Goal: Task Accomplishment & Management: Complete application form

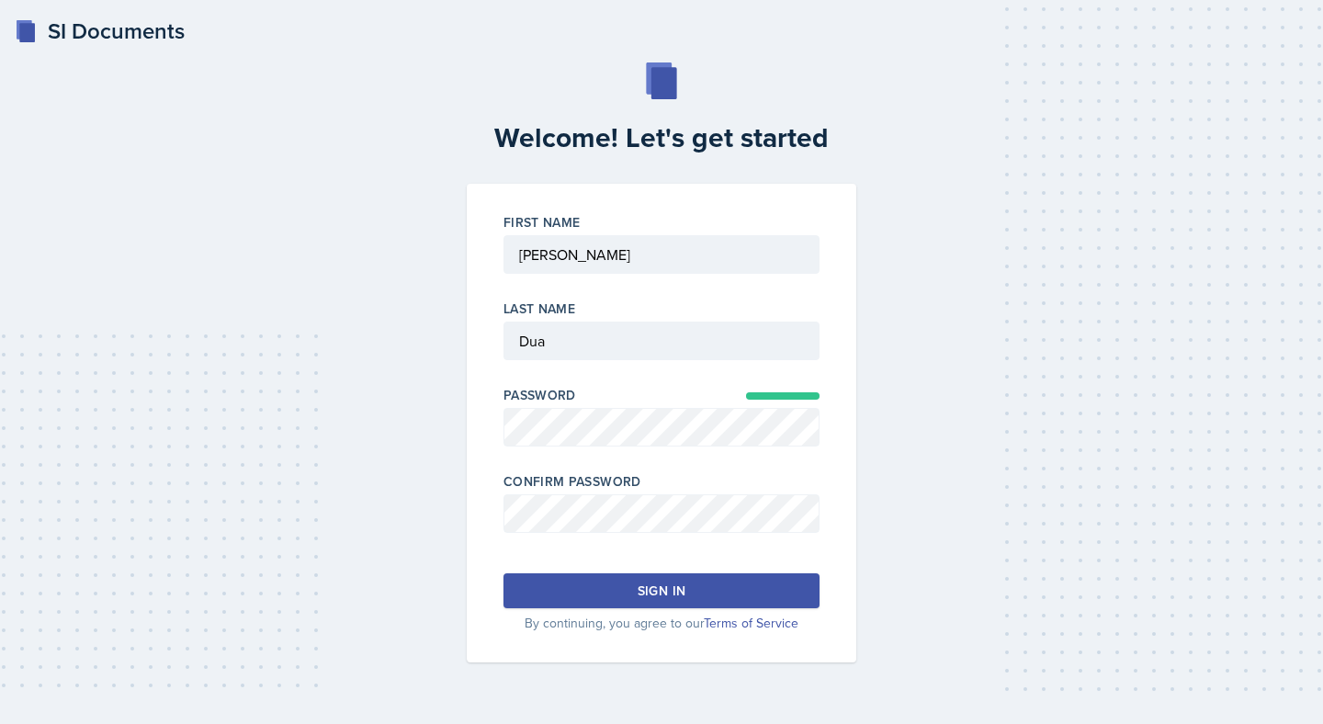
click at [679, 595] on div "Sign in" at bounding box center [661, 590] width 48 height 18
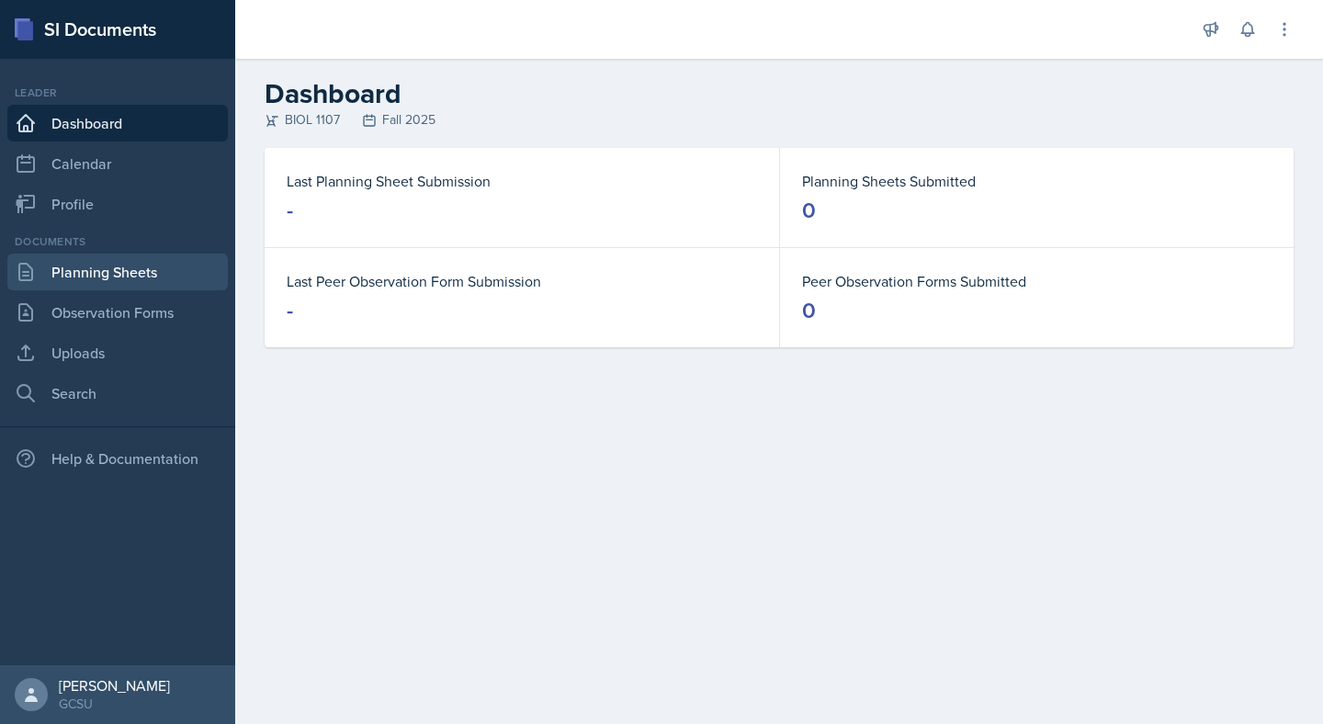
click at [186, 277] on link "Planning Sheets" at bounding box center [117, 272] width 220 height 37
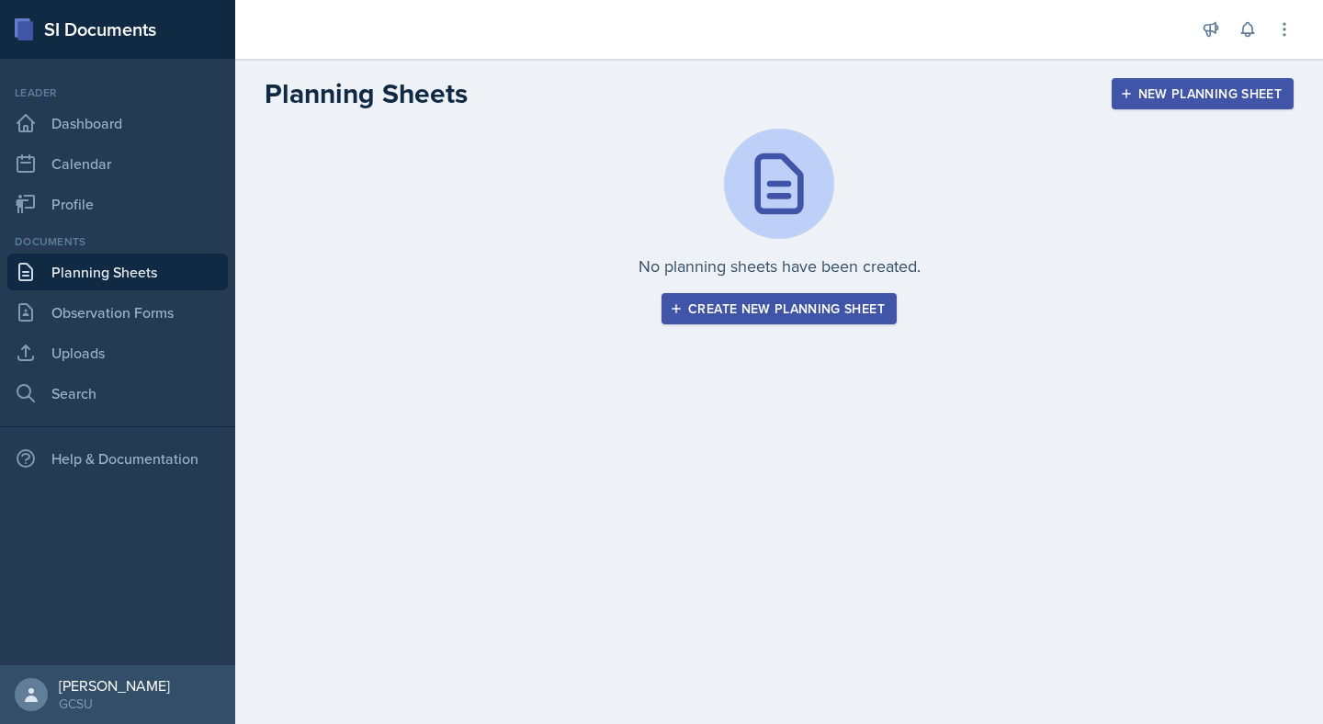
click at [712, 297] on button "Create new planning sheet" at bounding box center [778, 308] width 235 height 31
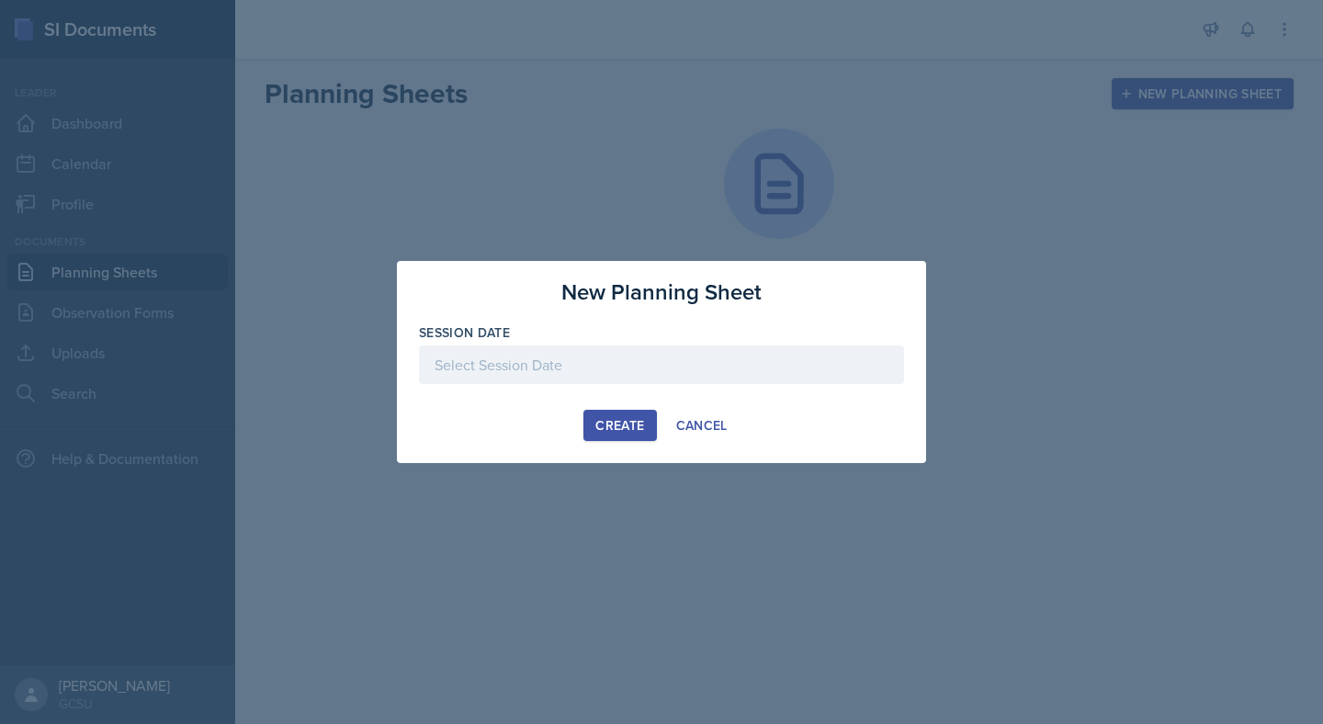
click at [743, 349] on div at bounding box center [661, 364] width 485 height 39
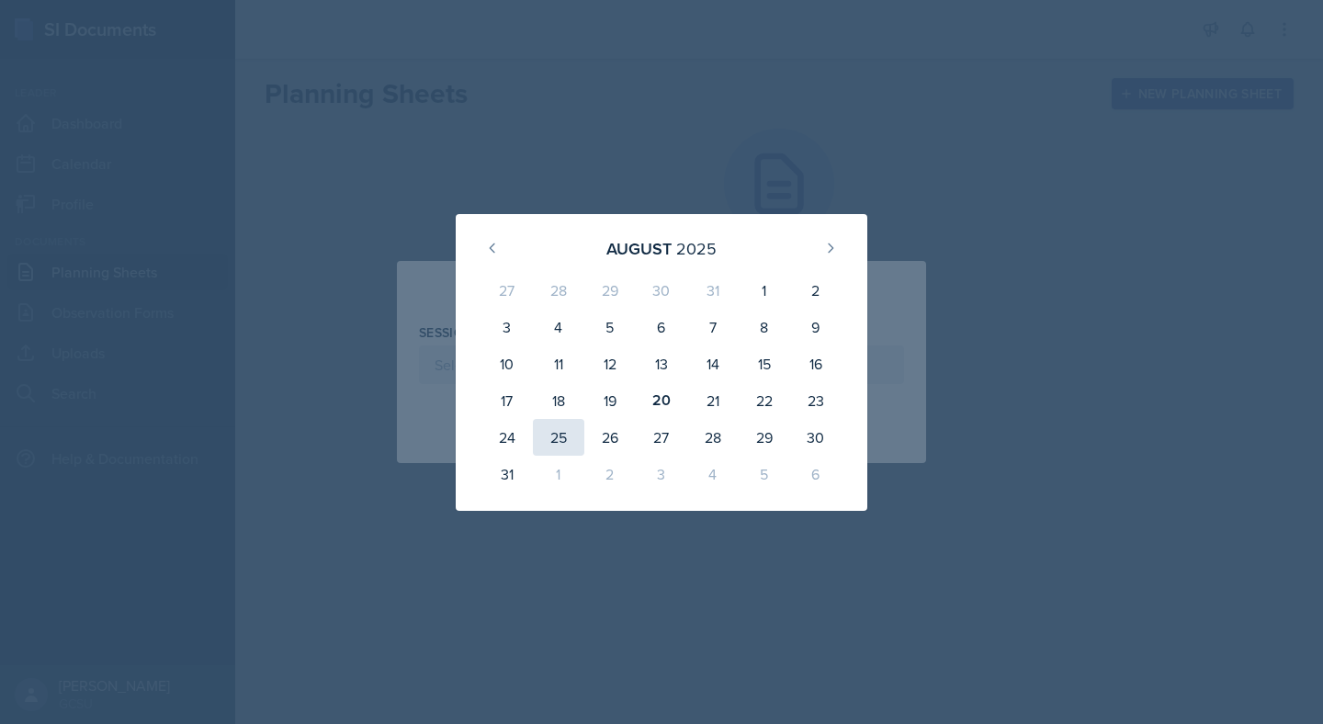
click at [559, 439] on div "25" at bounding box center [558, 437] width 51 height 37
type input "[DATE]"
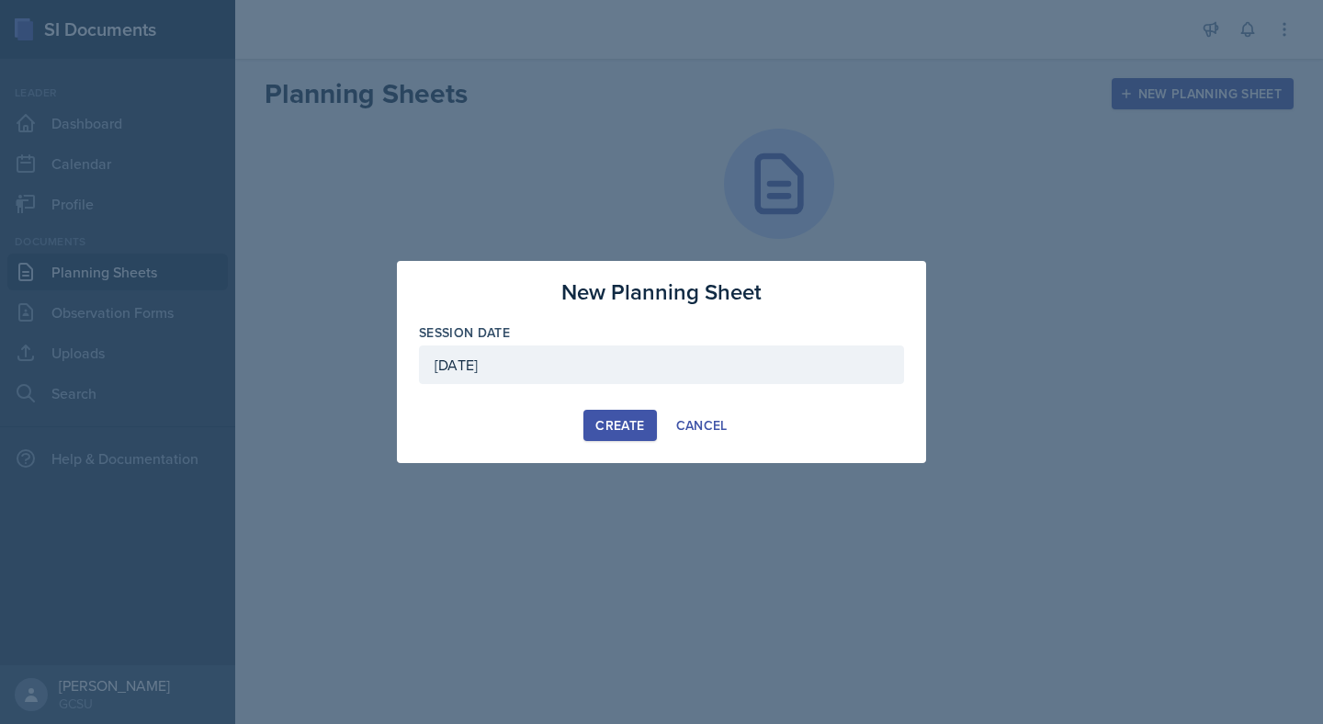
click at [630, 422] on div "Create" at bounding box center [619, 425] width 49 height 15
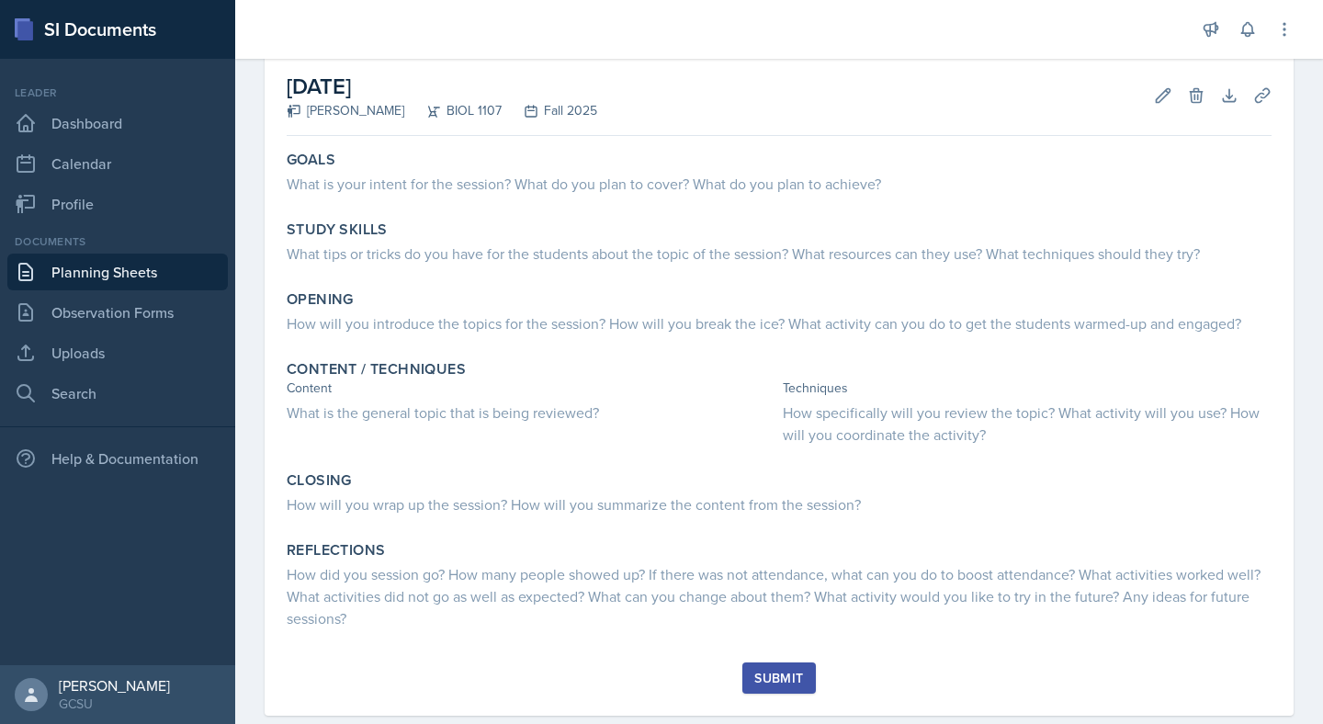
scroll to position [94, 0]
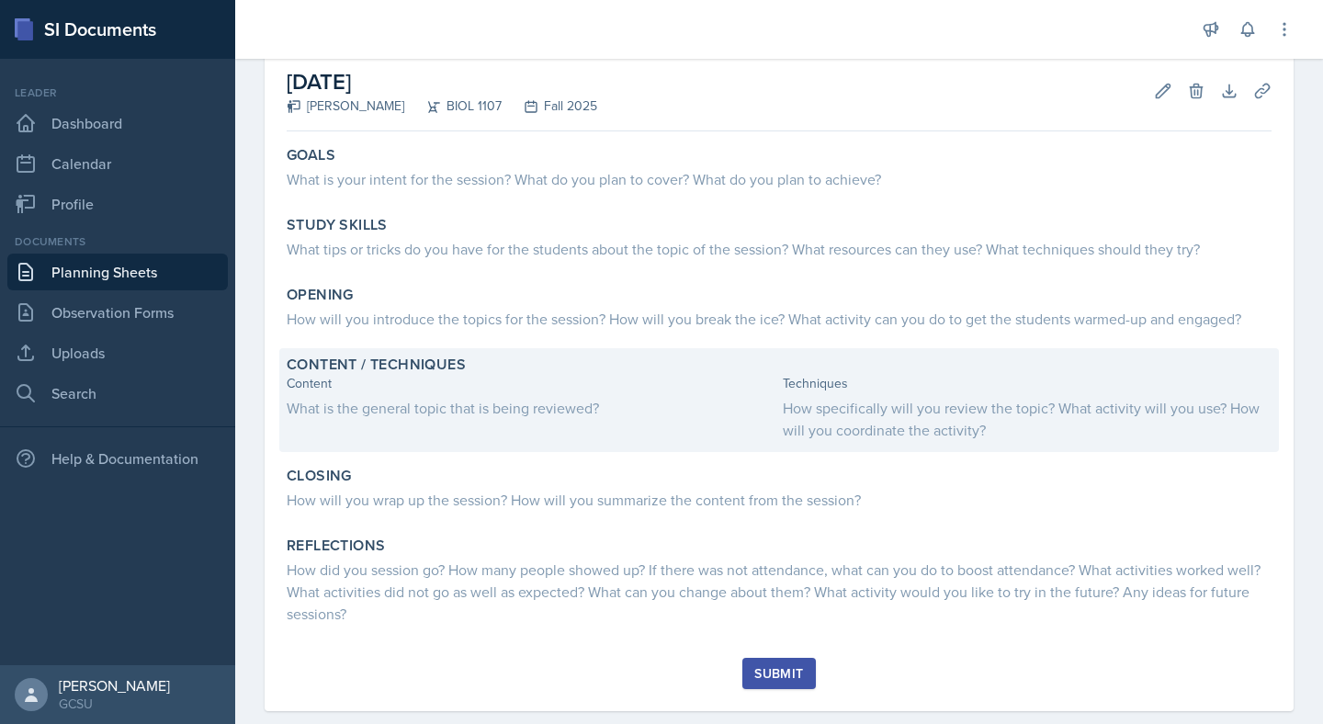
click at [573, 406] on div "What is the general topic that is being reviewed?" at bounding box center [531, 408] width 489 height 22
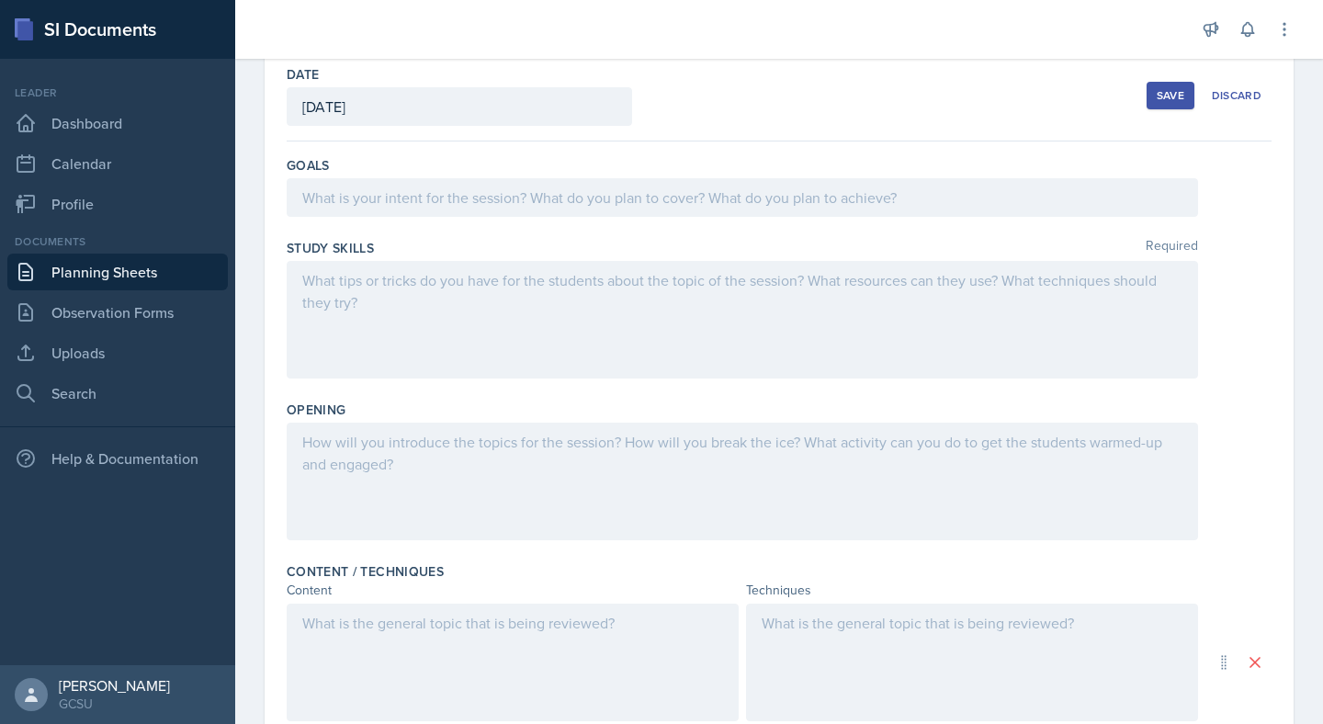
scroll to position [86, 0]
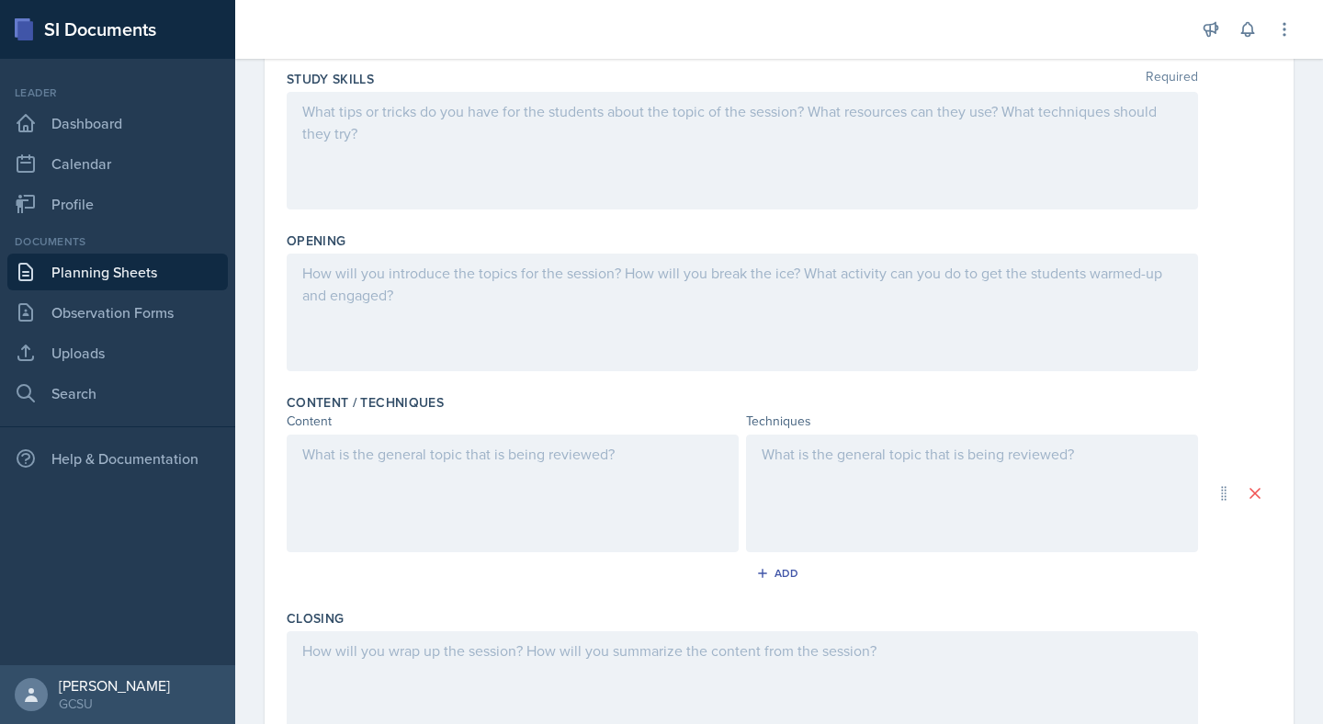
click at [500, 497] on div at bounding box center [513, 493] width 452 height 118
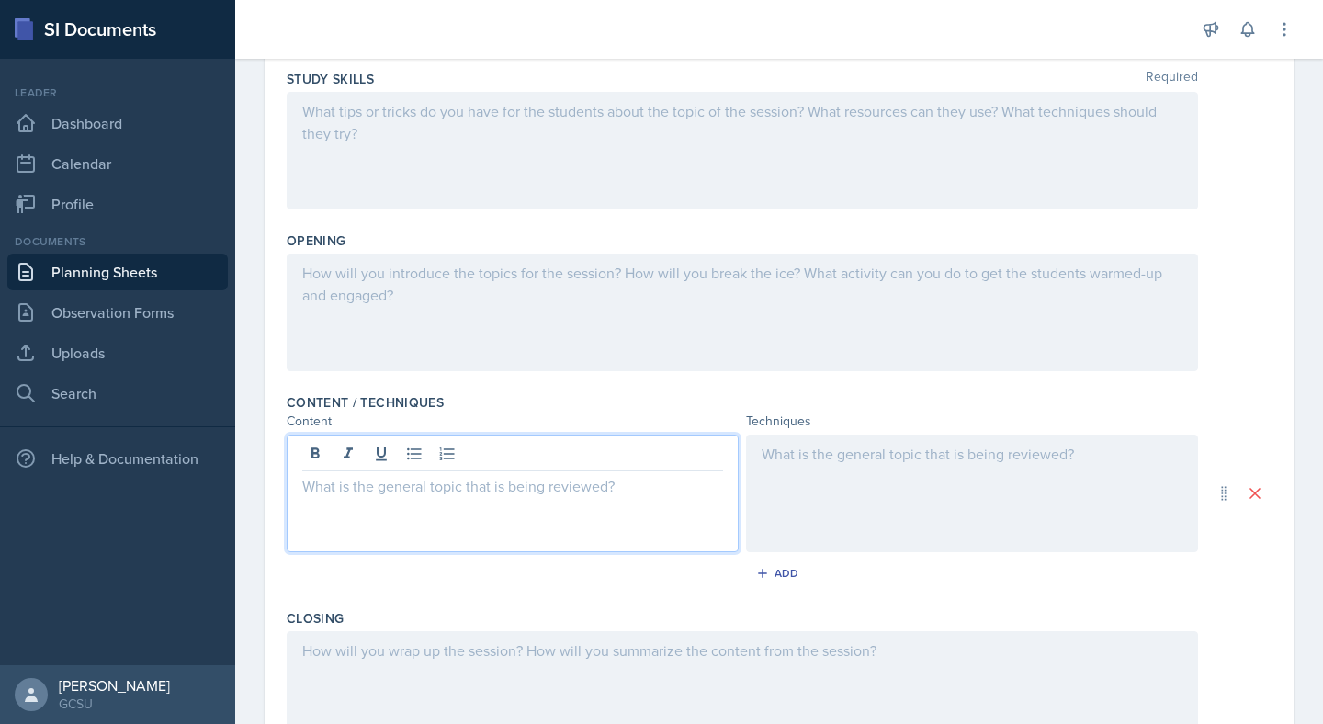
scroll to position [295, 0]
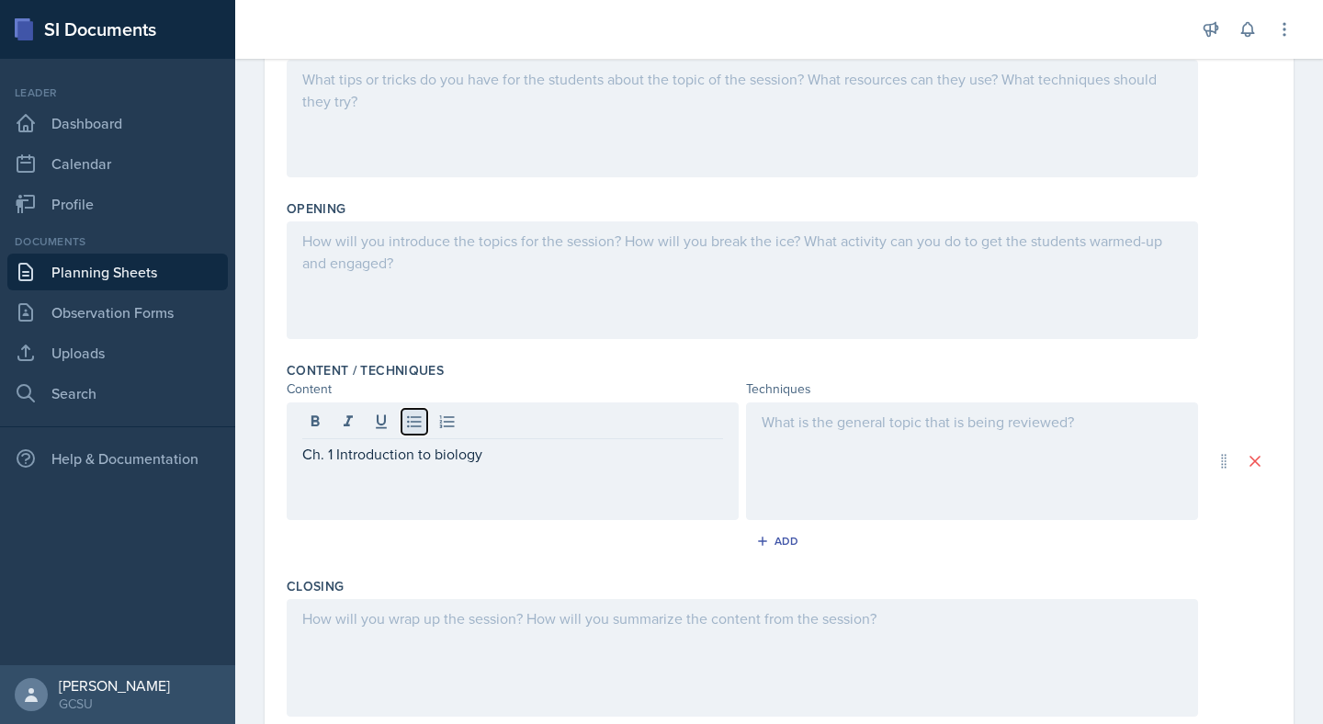
click at [406, 423] on icon at bounding box center [414, 421] width 18 height 18
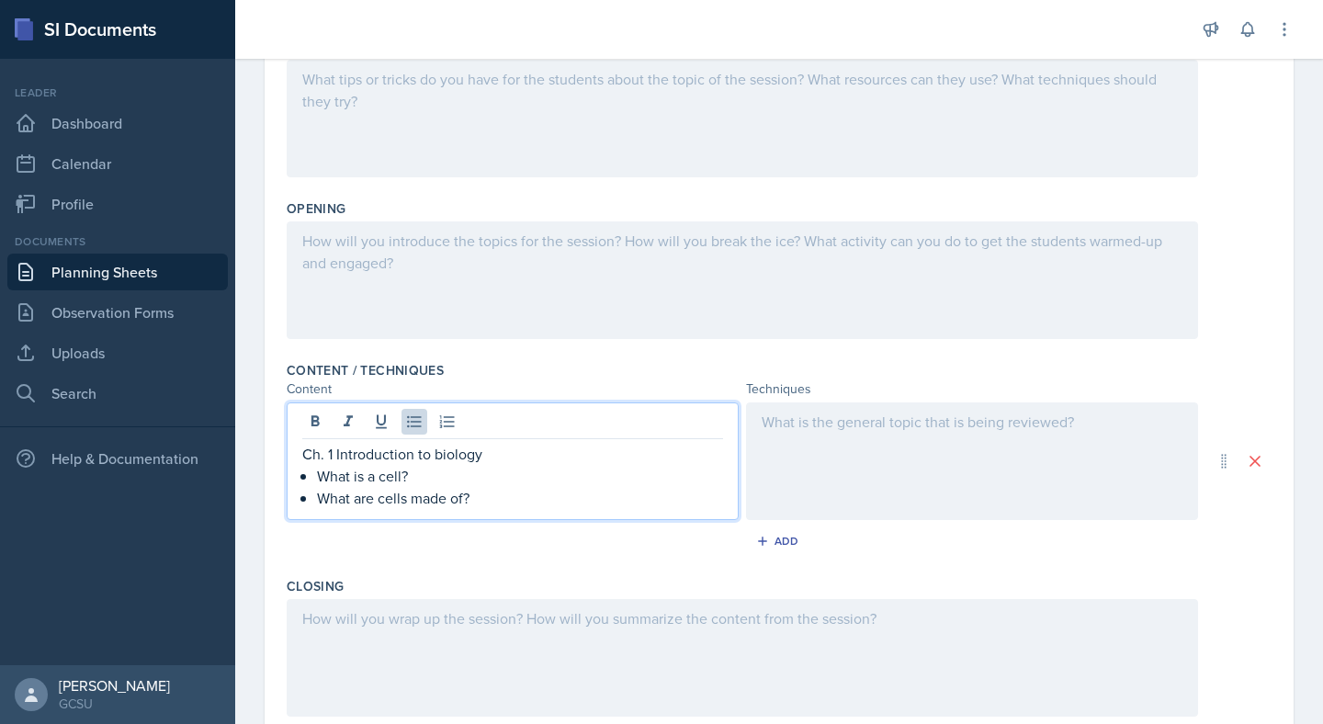
click at [818, 444] on div at bounding box center [972, 461] width 452 height 118
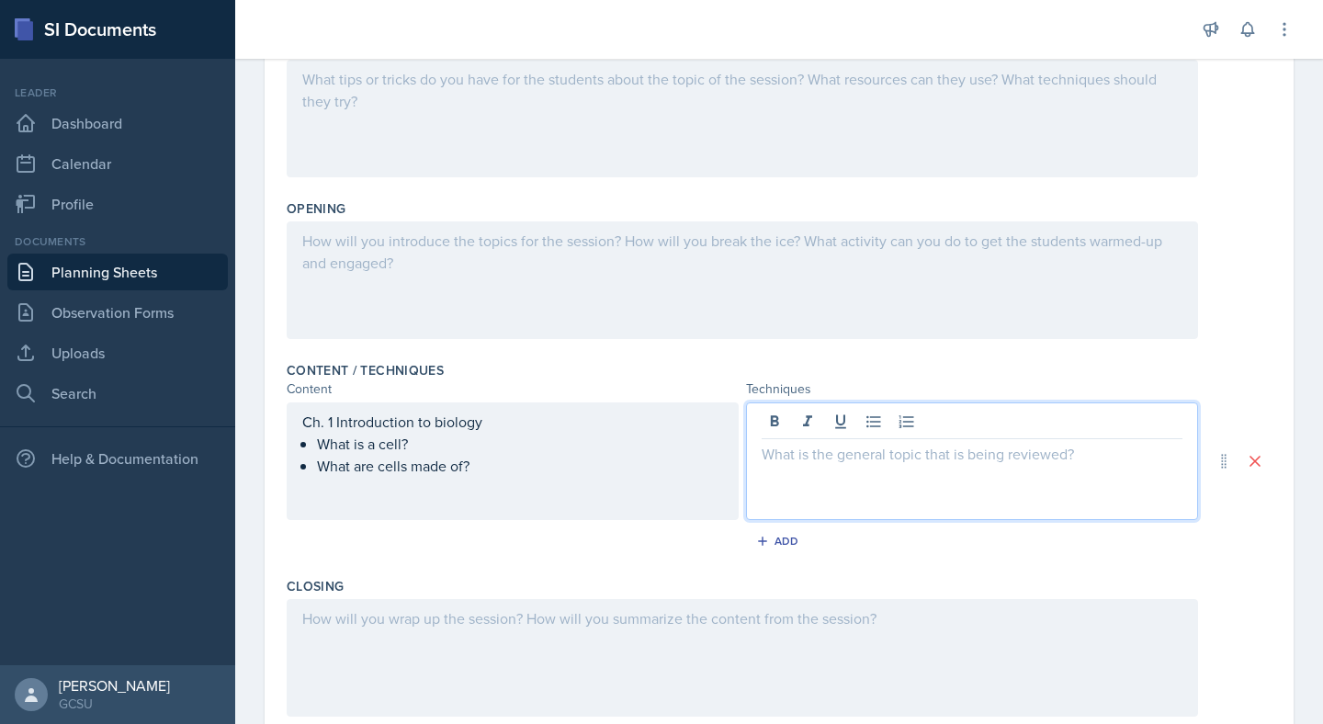
scroll to position [327, 0]
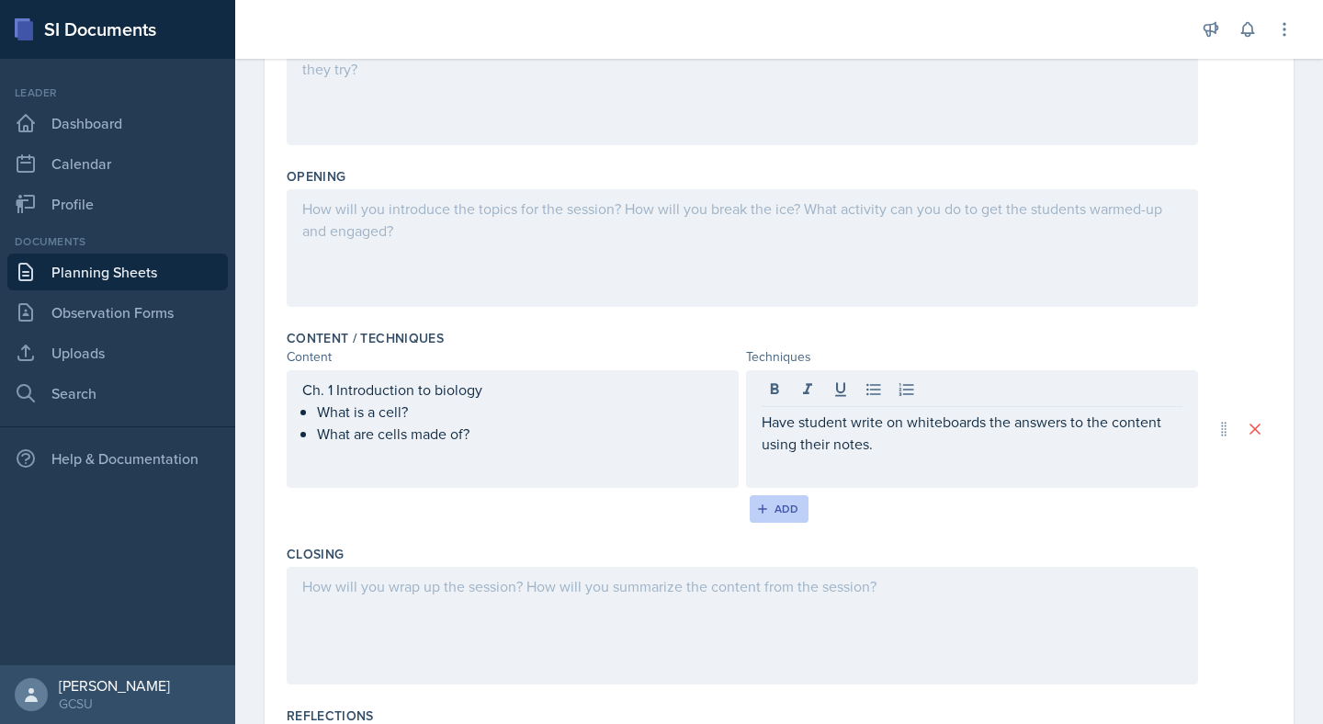
click at [791, 510] on div "Add" at bounding box center [779, 509] width 39 height 15
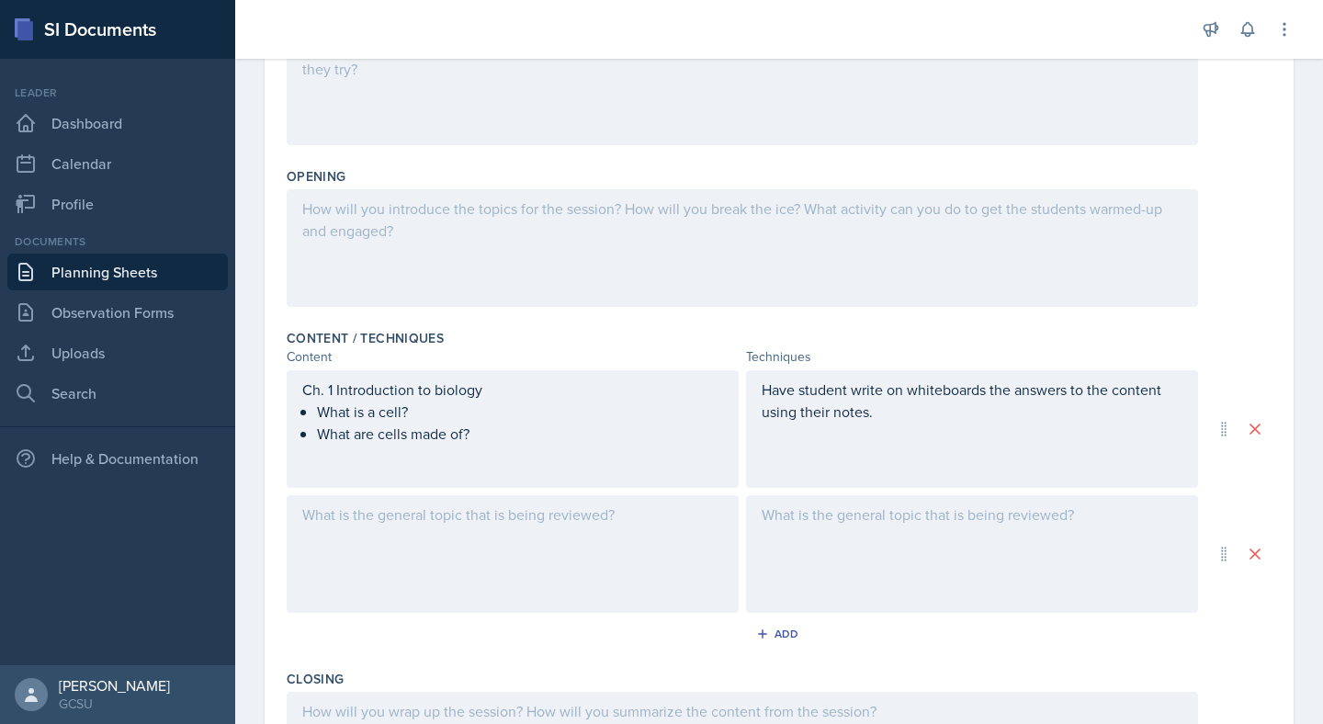
click at [596, 567] on div at bounding box center [513, 554] width 452 height 118
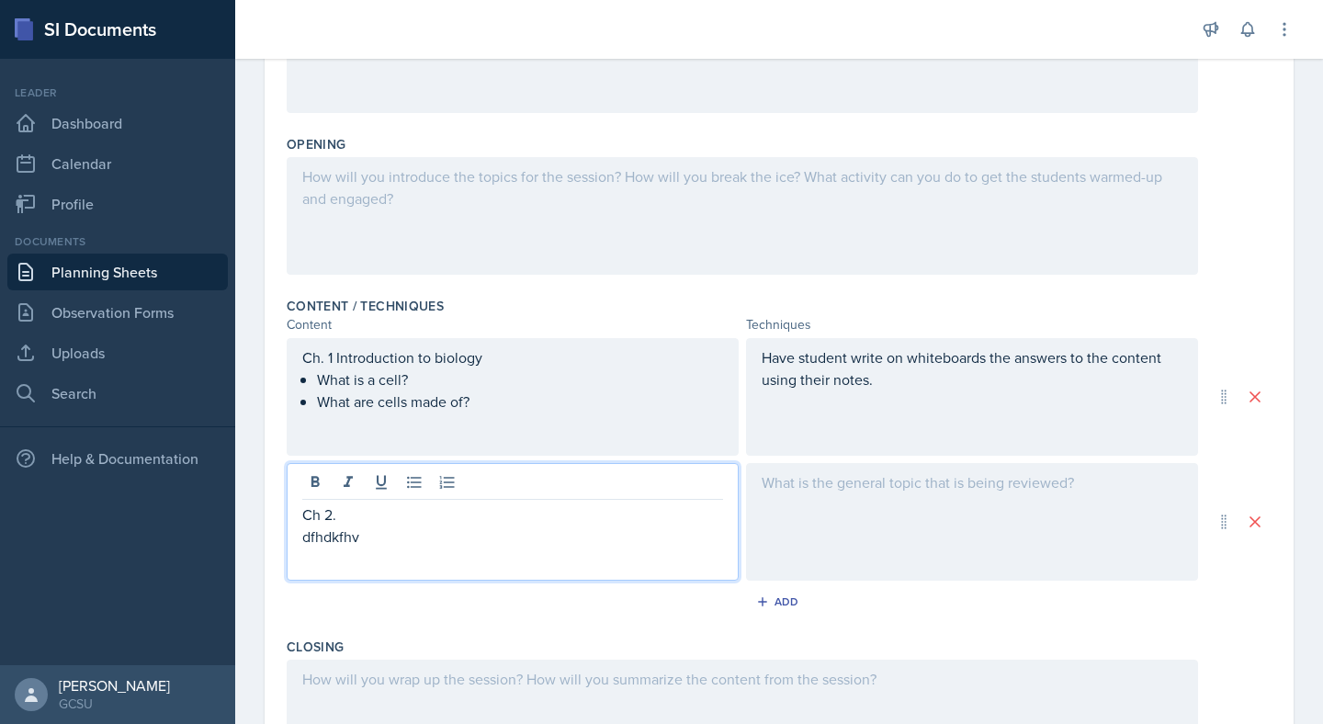
click at [900, 524] on div at bounding box center [972, 522] width 452 height 118
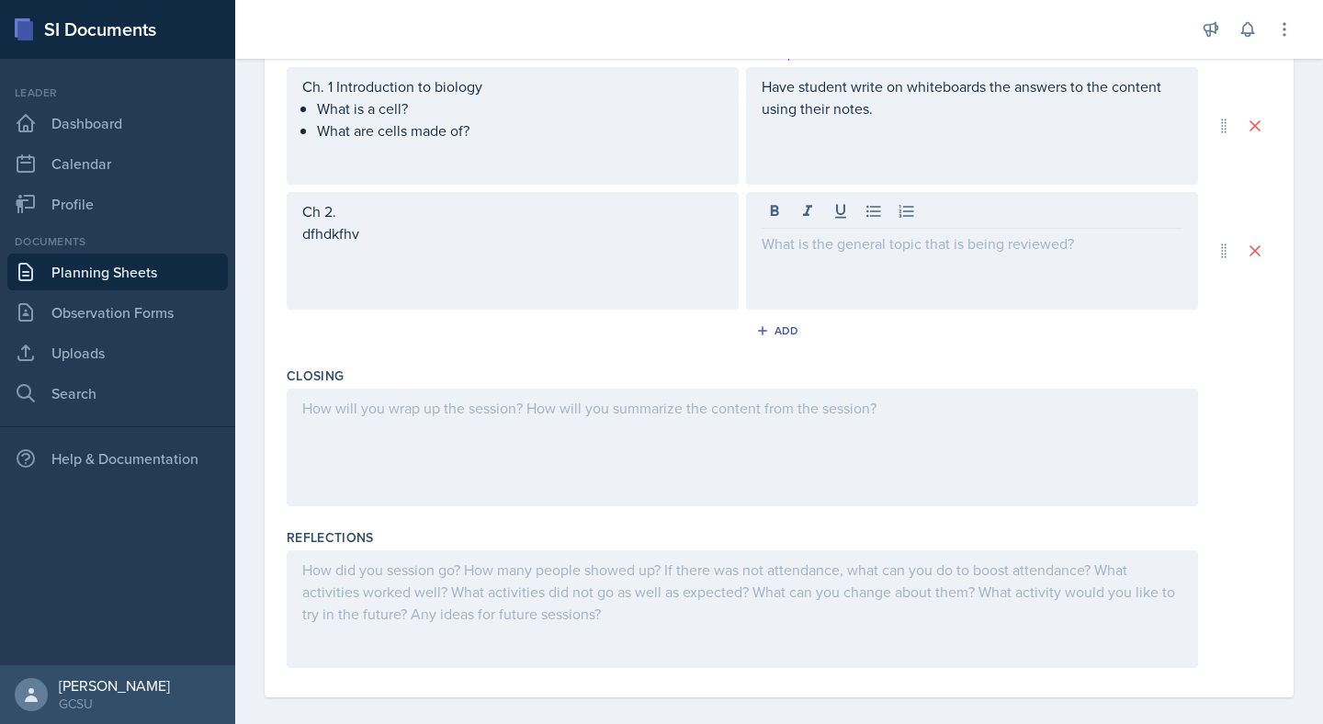
scroll to position [625, 0]
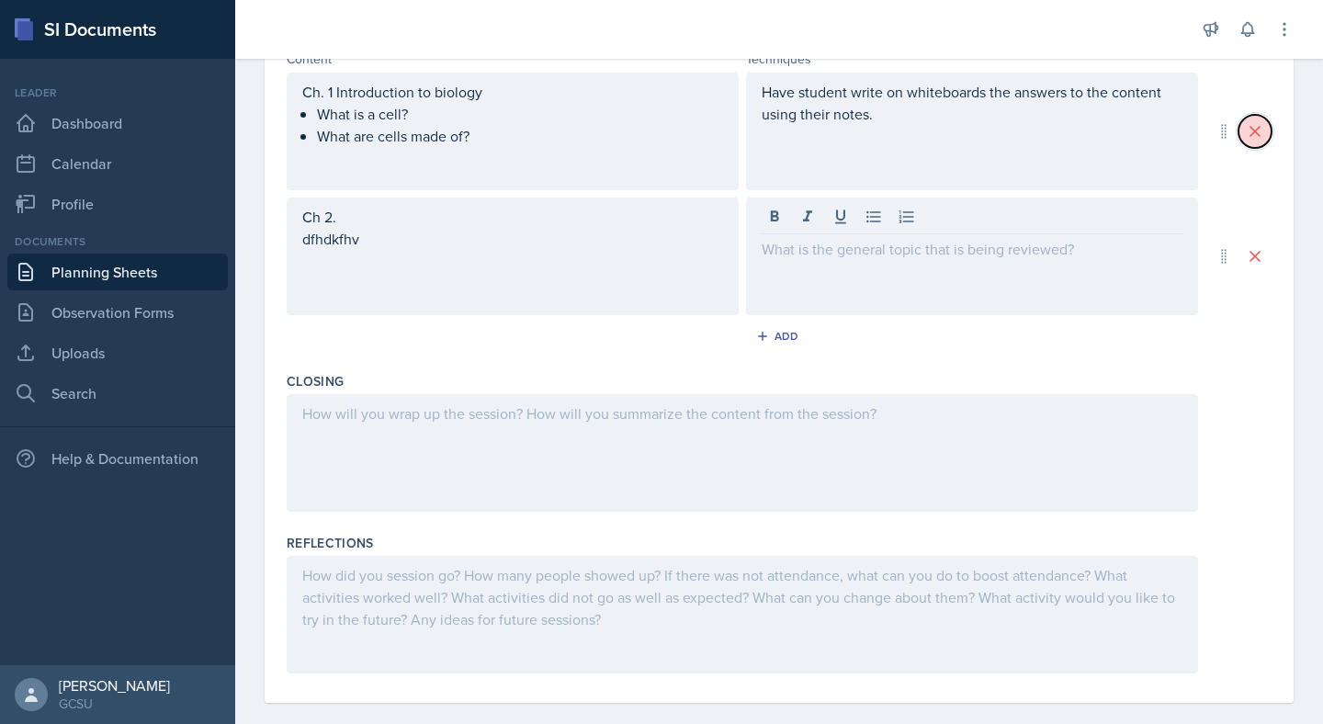
click at [1255, 131] on icon at bounding box center [1254, 131] width 9 height 9
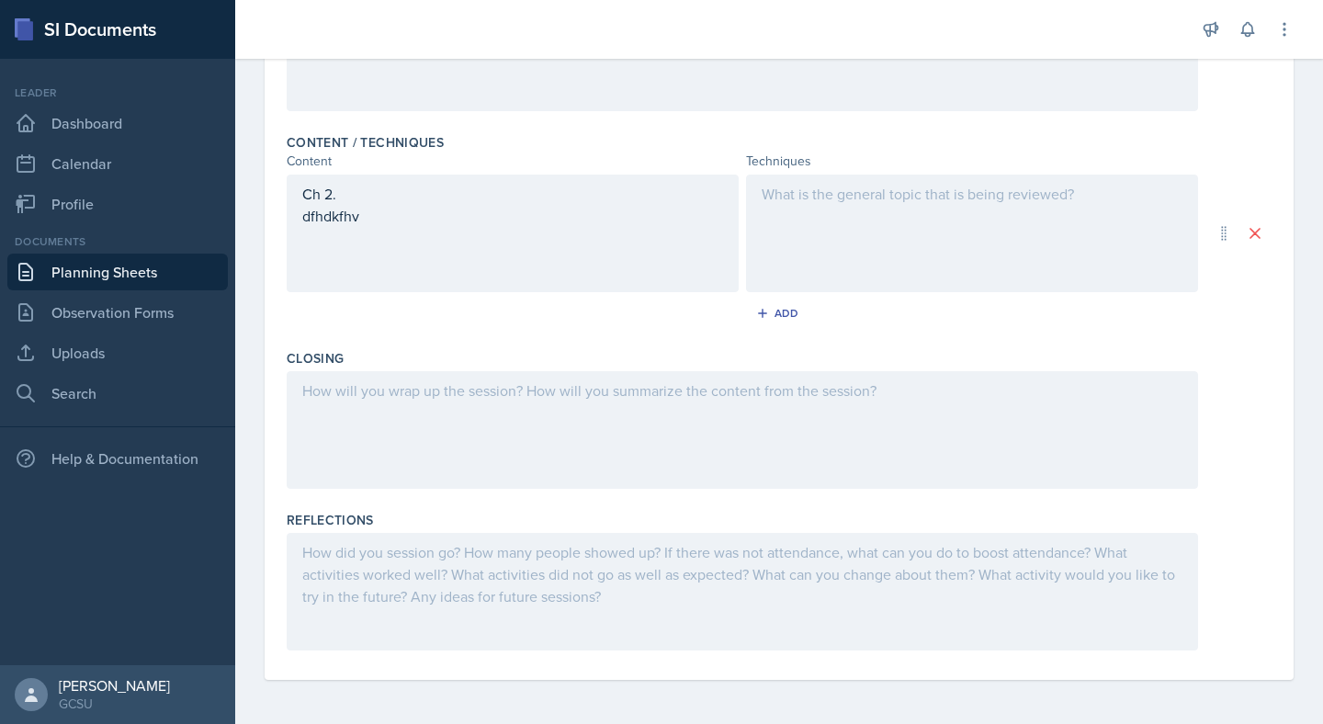
scroll to position [523, 0]
click at [1252, 231] on icon at bounding box center [1254, 233] width 9 height 9
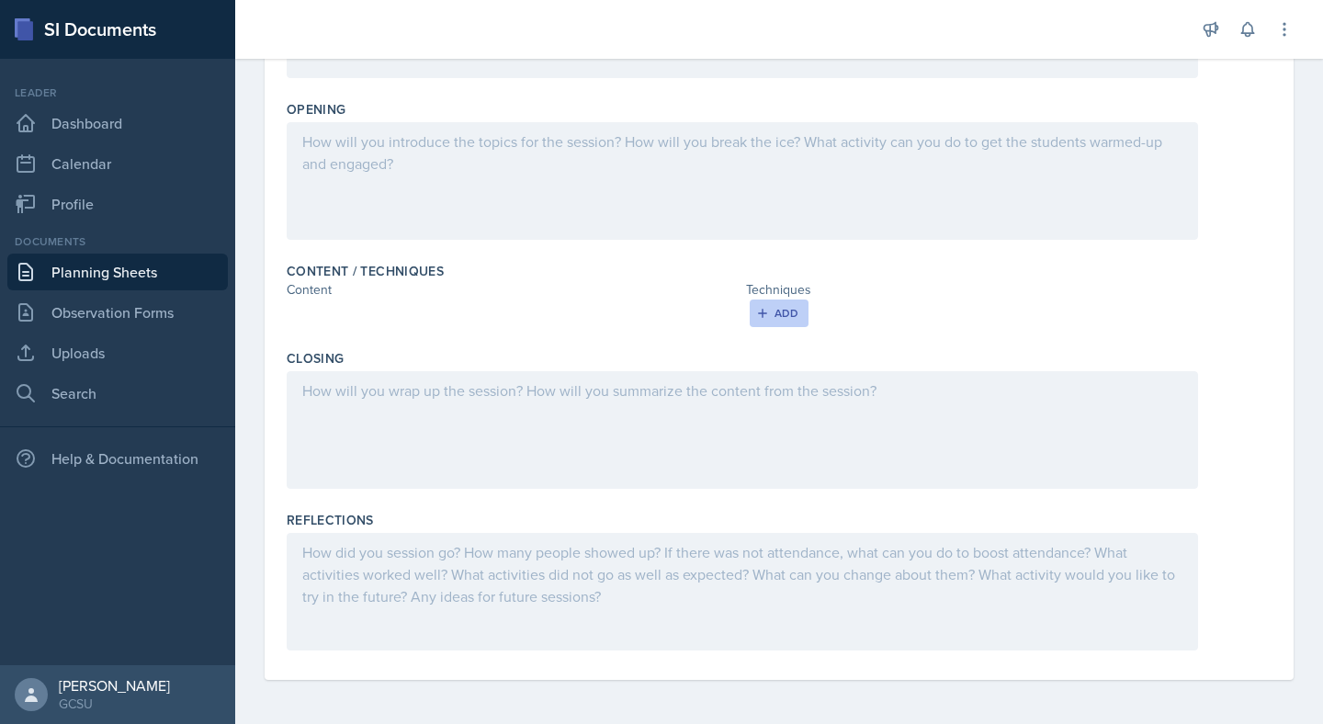
click at [784, 307] on div "Add" at bounding box center [779, 313] width 39 height 15
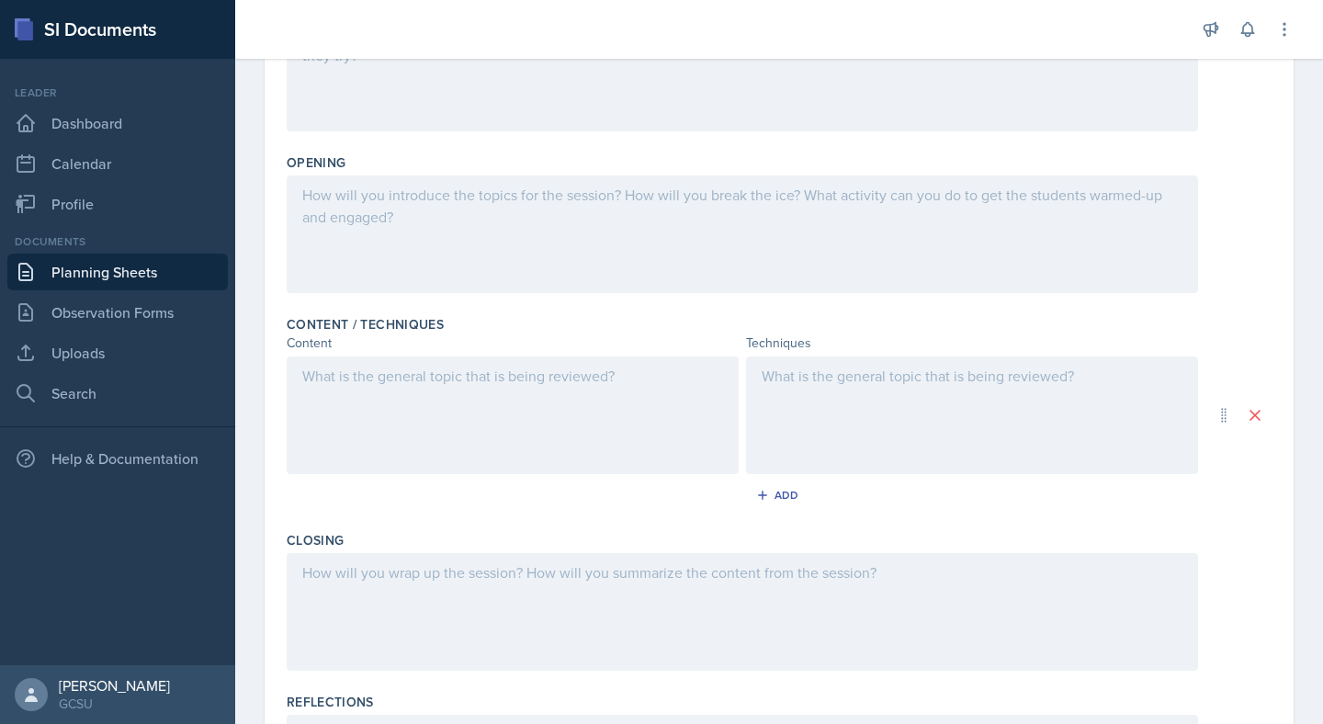
scroll to position [0, 0]
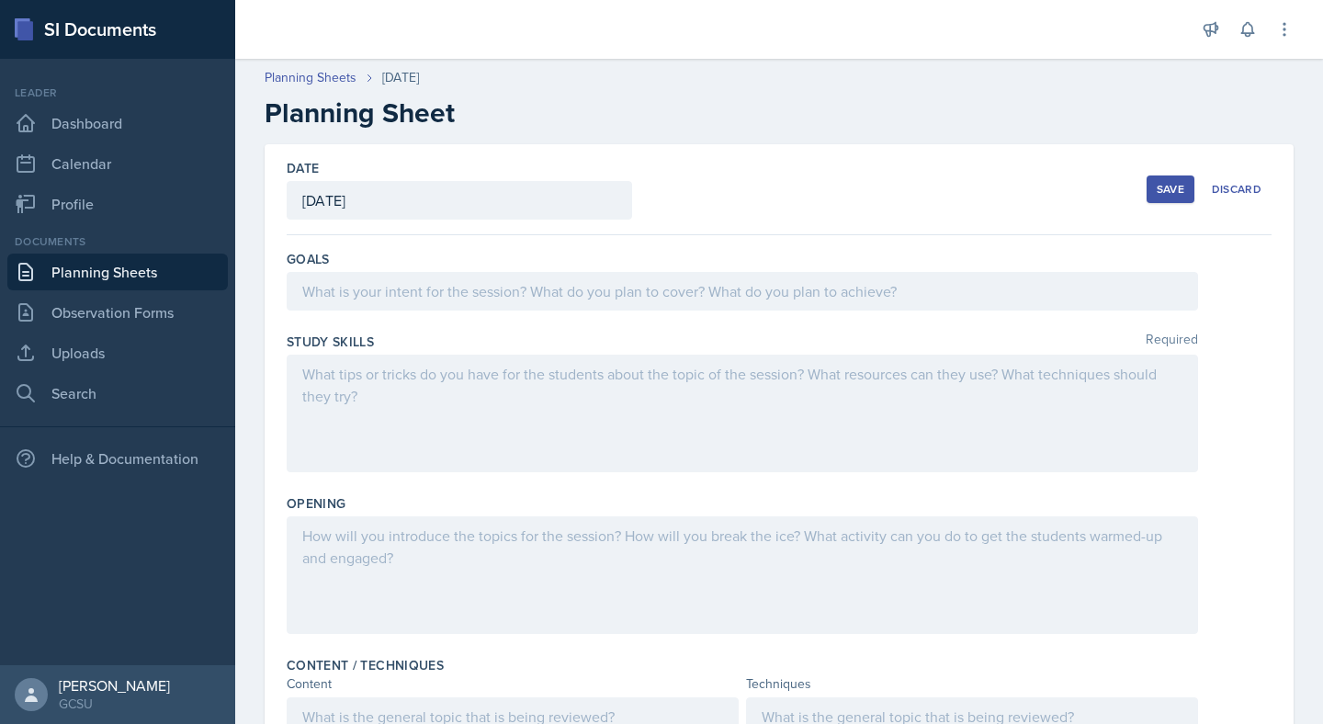
click at [986, 393] on div at bounding box center [742, 414] width 911 height 118
click at [1177, 185] on div "Save" at bounding box center [1170, 189] width 28 height 15
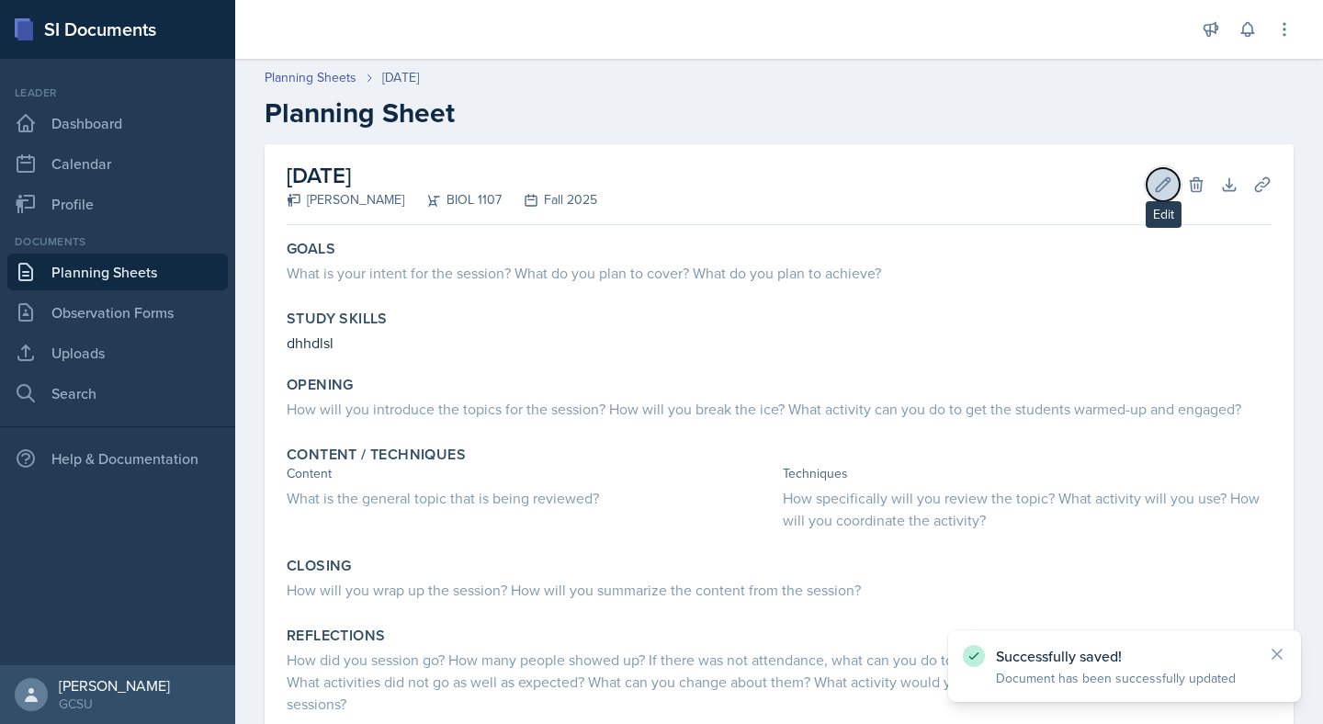
click at [1159, 174] on button "Edit" at bounding box center [1162, 184] width 33 height 33
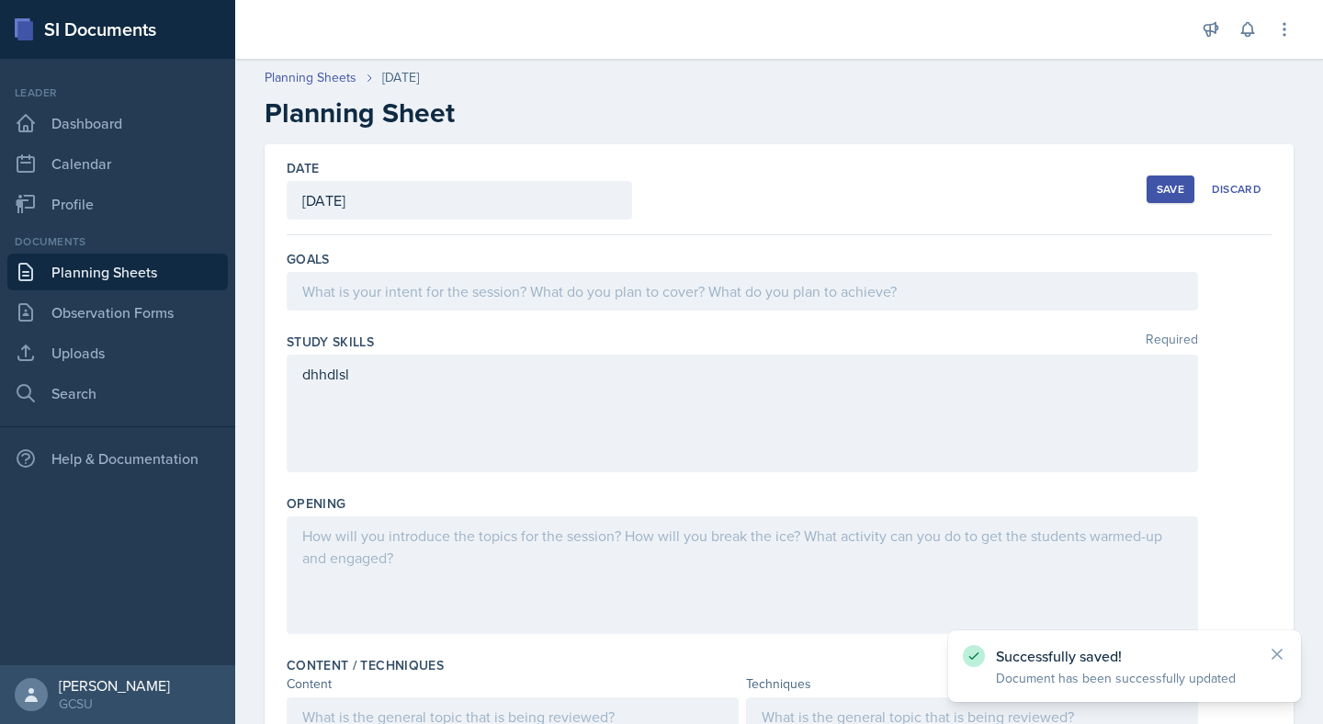
click at [1165, 186] on div "Save" at bounding box center [1170, 189] width 28 height 15
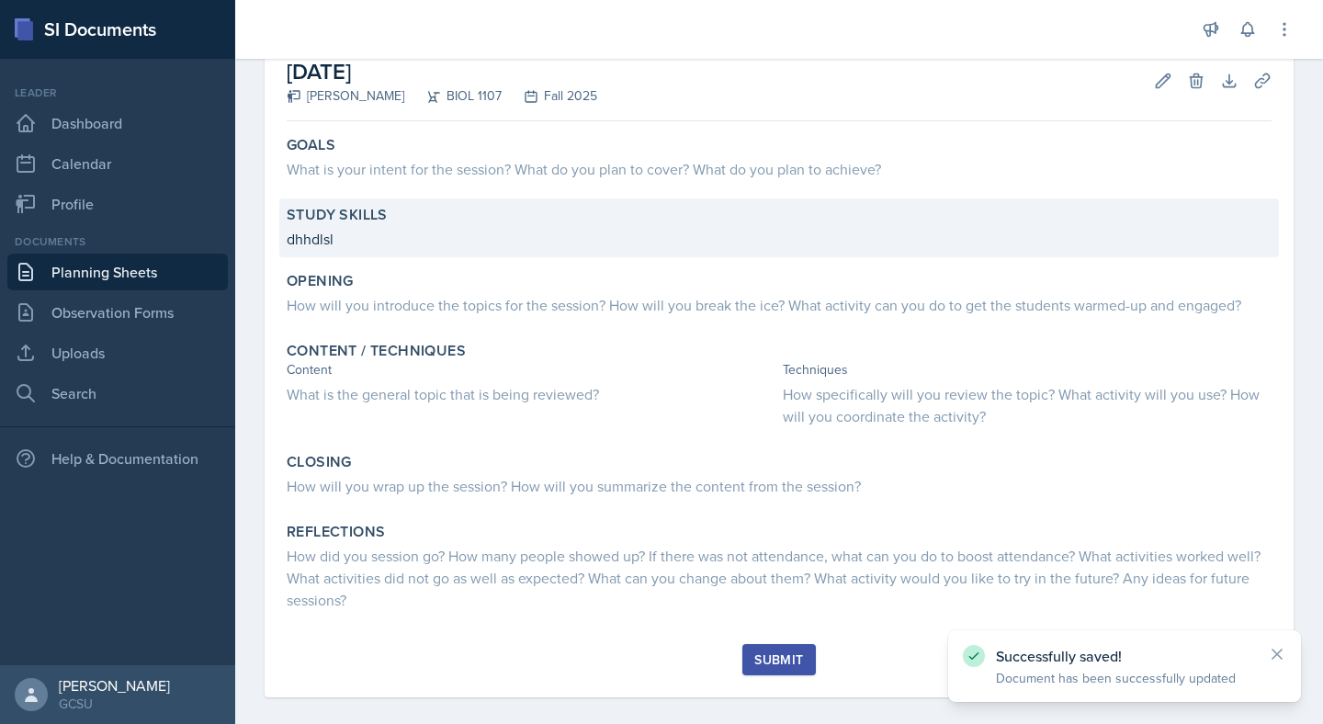
scroll to position [121, 0]
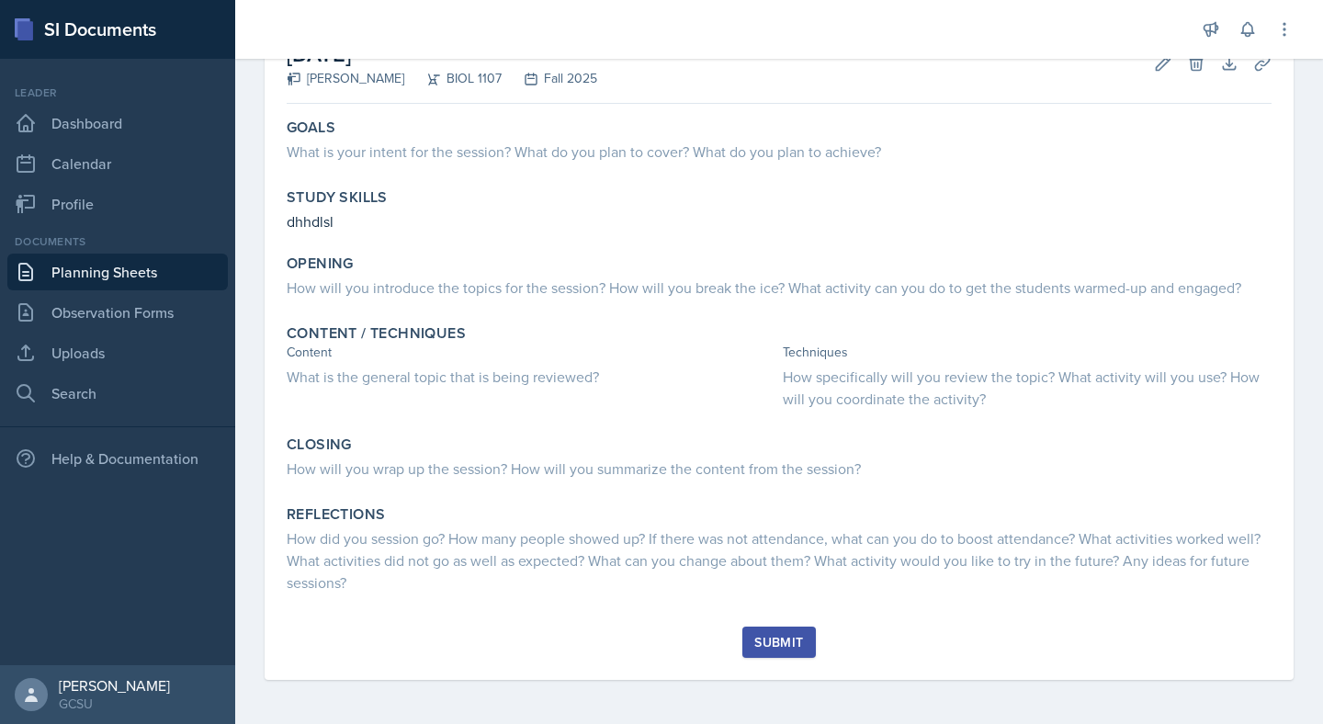
click at [782, 647] on div "Submit" at bounding box center [778, 642] width 49 height 15
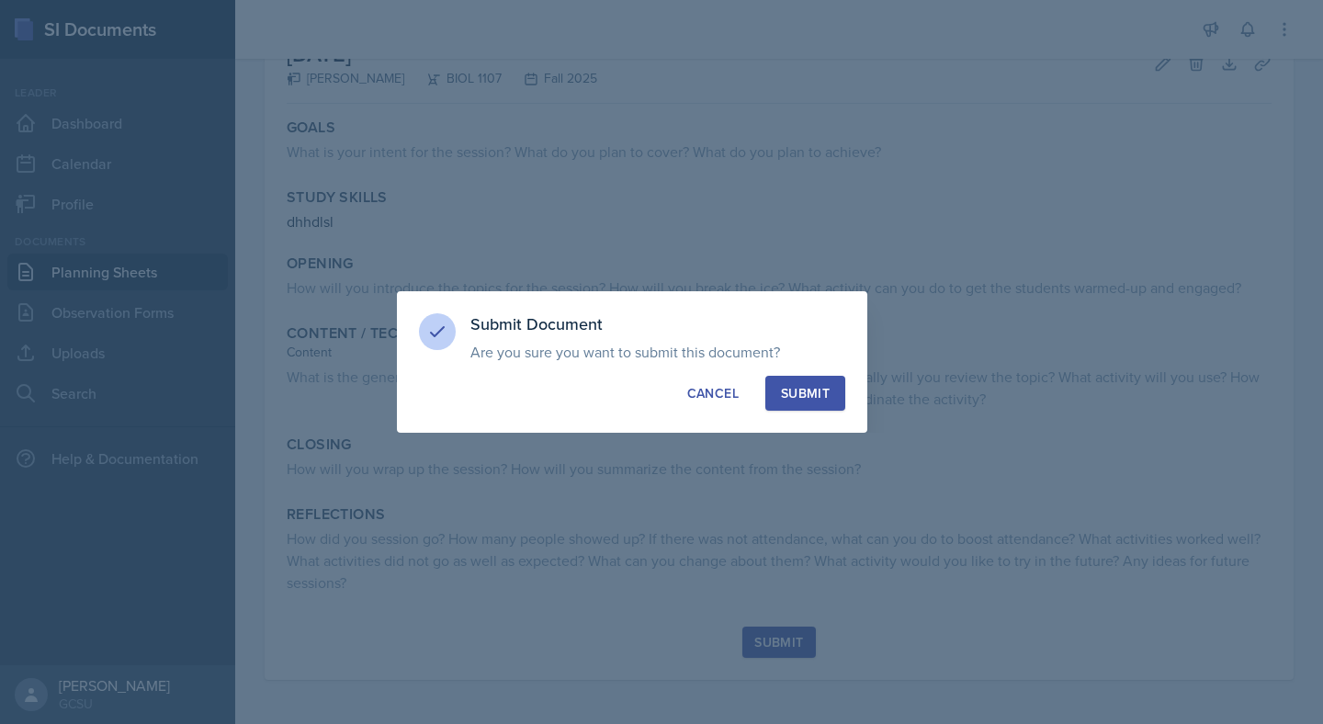
click at [806, 393] on div "Submit" at bounding box center [805, 393] width 49 height 18
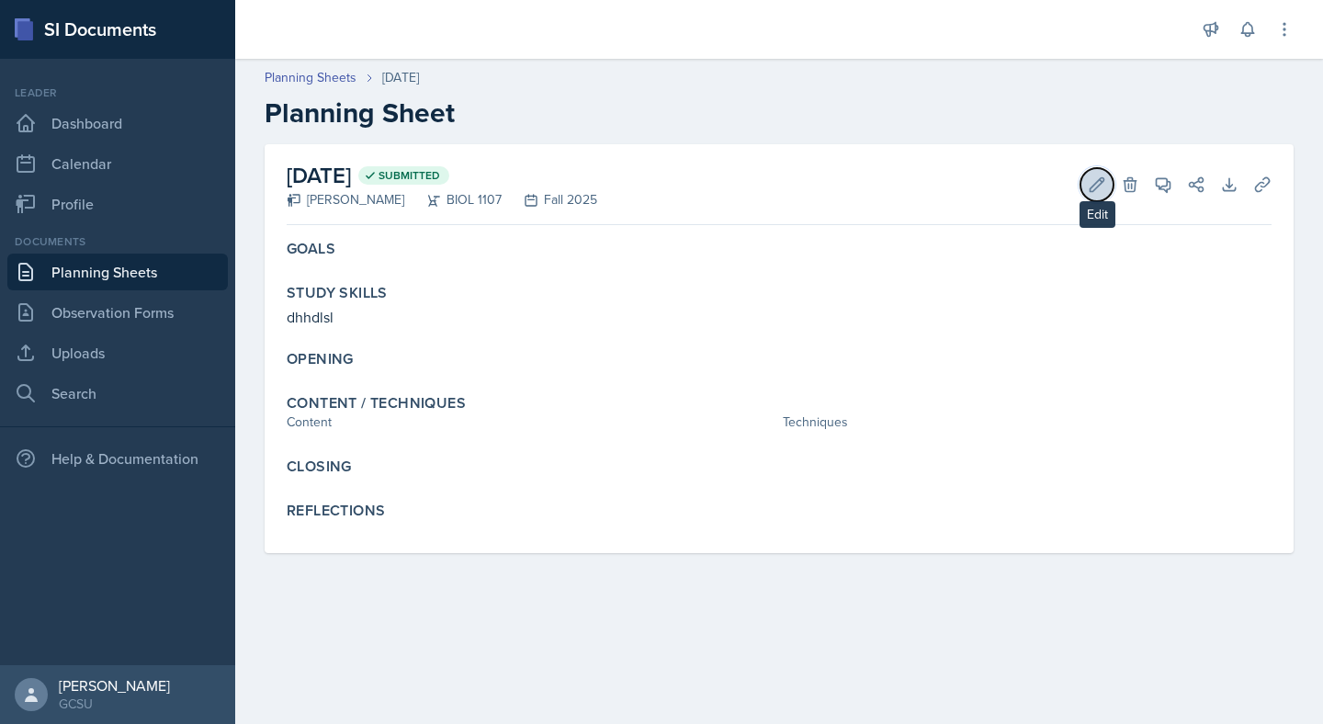
click at [1100, 184] on icon at bounding box center [1097, 184] width 18 height 18
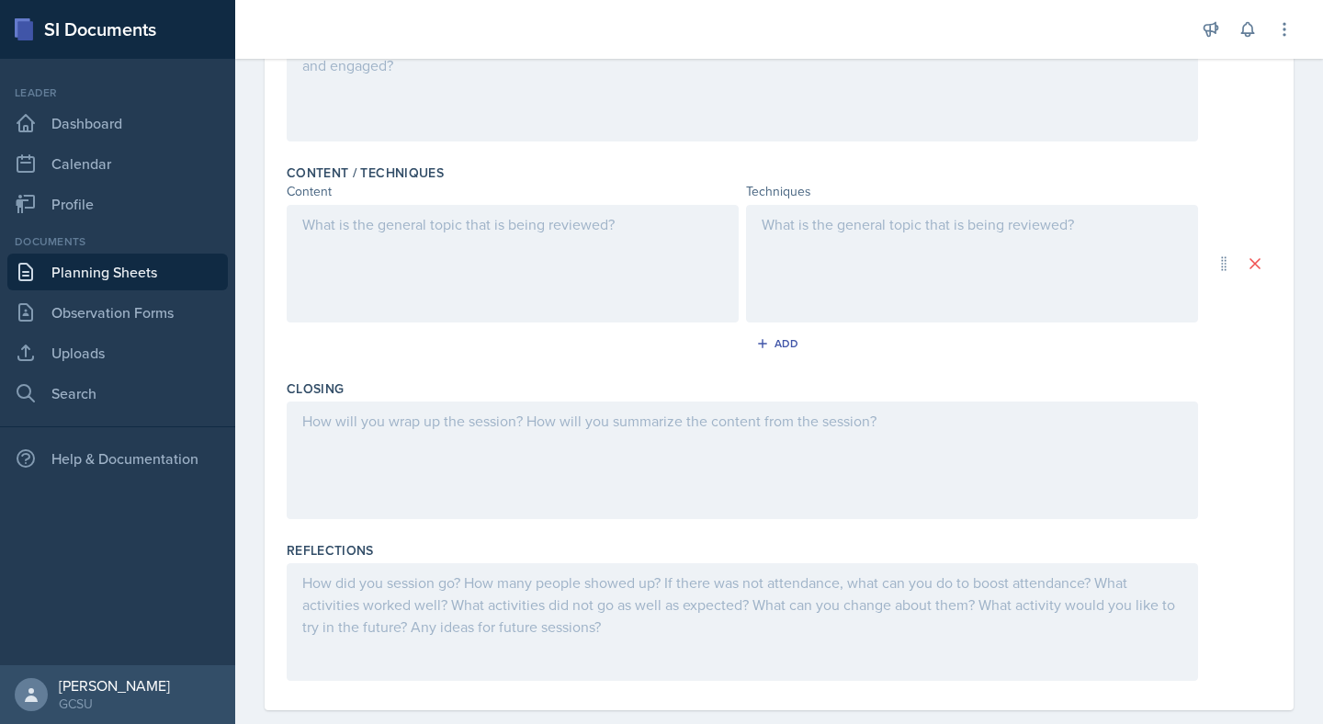
scroll to position [523, 0]
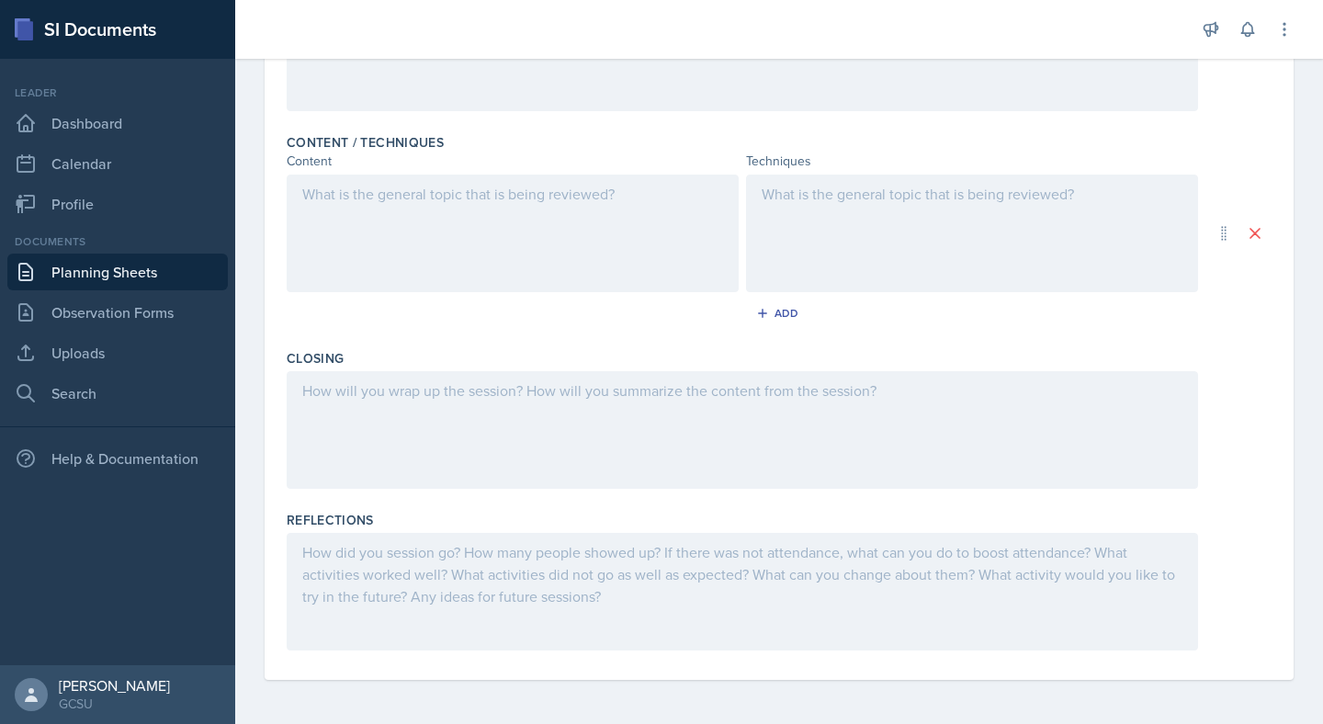
click at [769, 574] on div at bounding box center [742, 592] width 911 height 118
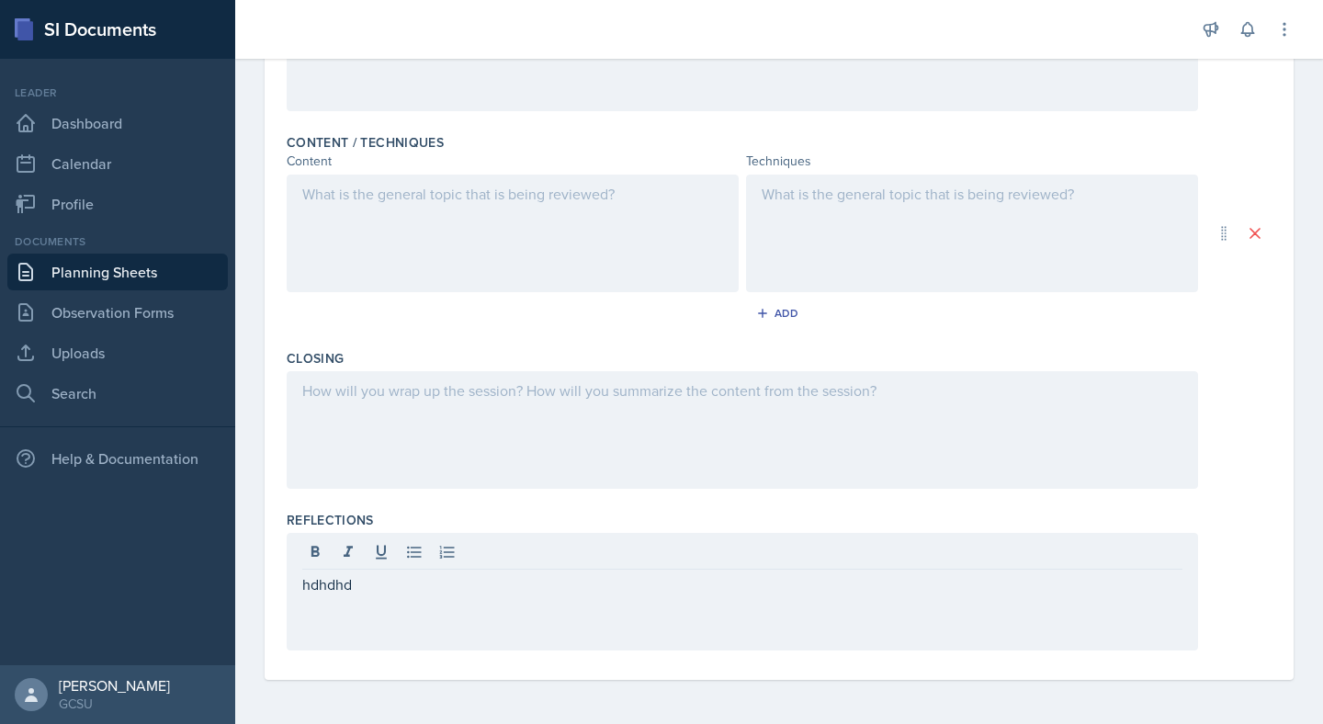
click at [1303, 505] on div "Date [DATE] [DATE] 27 28 29 30 31 1 2 3 4 5 6 7 8 9 10 11 12 13 14 15 16 17 18 …" at bounding box center [779, 173] width 1088 height 1102
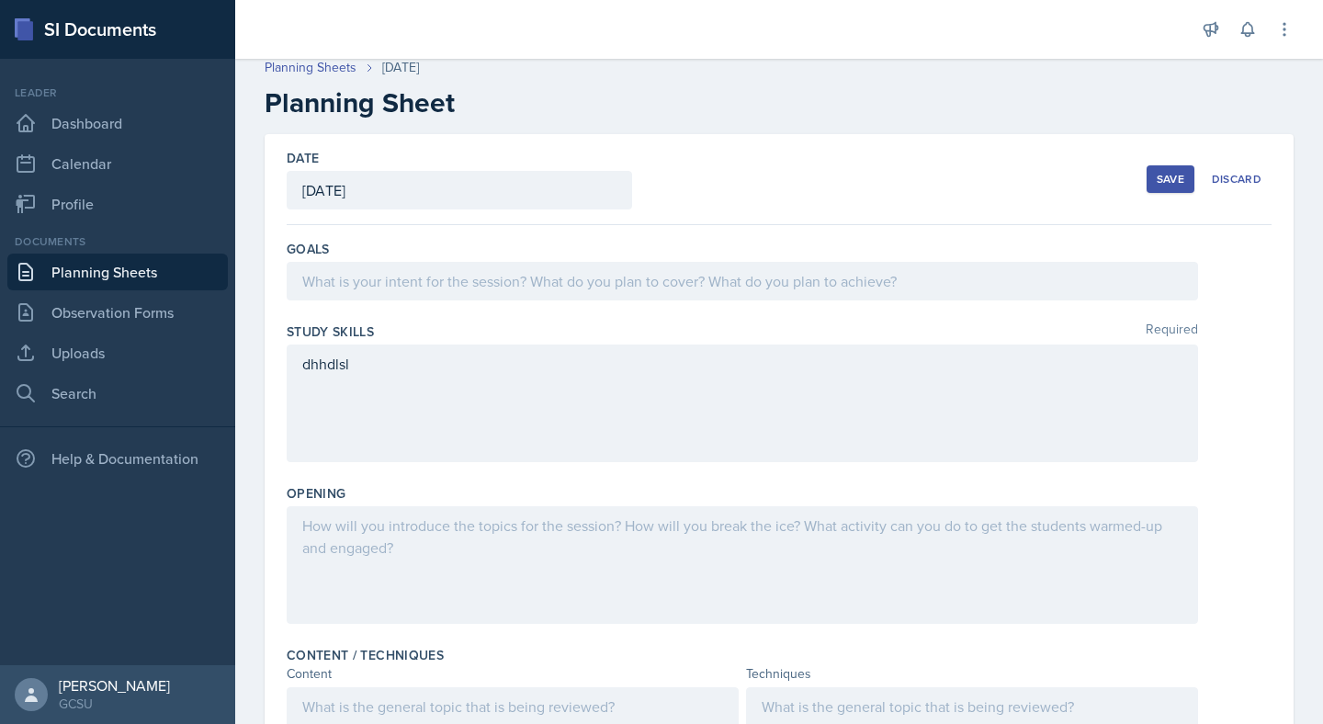
scroll to position [0, 0]
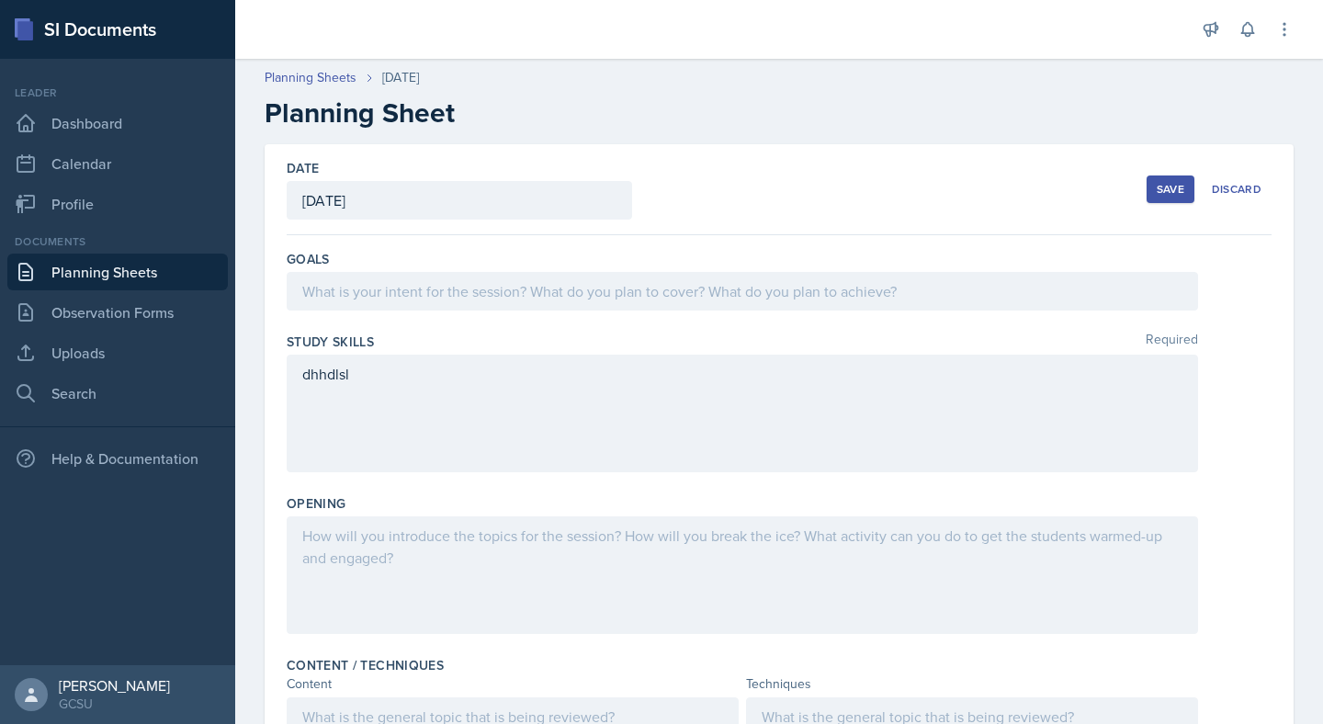
click at [1167, 187] on div "Save" at bounding box center [1170, 189] width 28 height 15
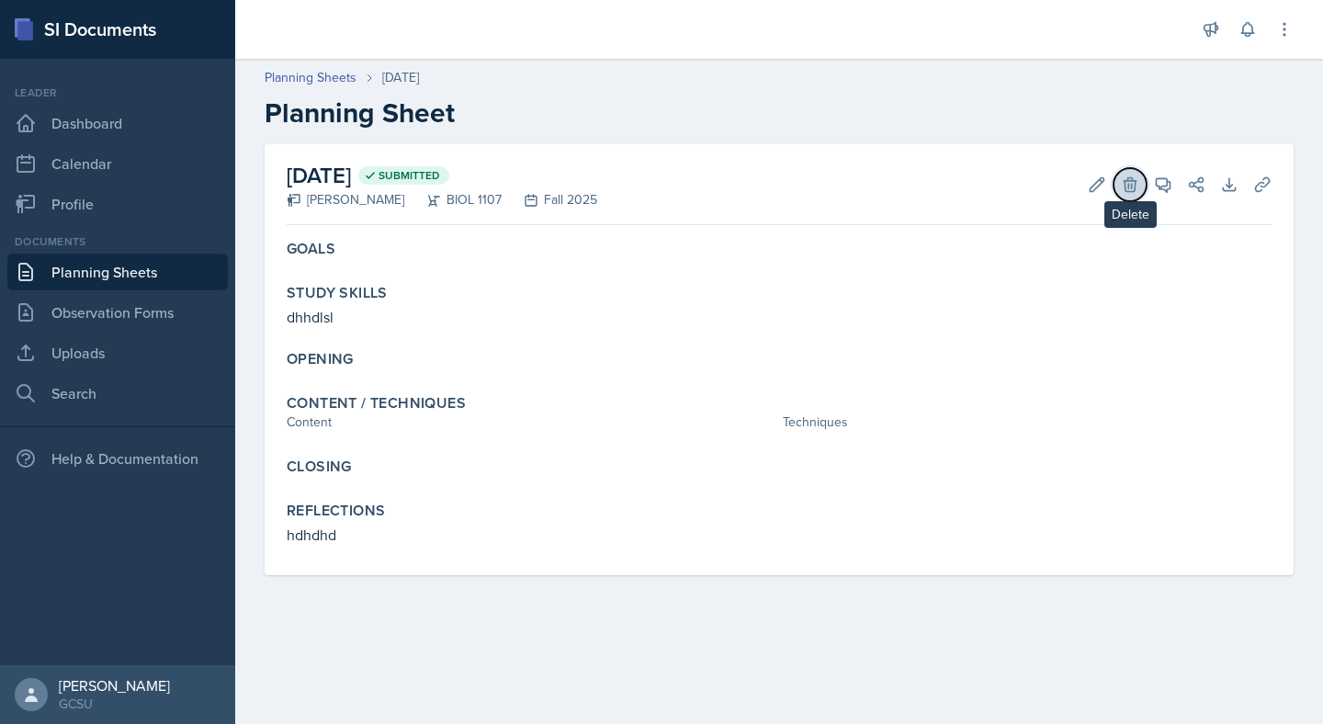
click at [1124, 186] on icon at bounding box center [1129, 184] width 12 height 14
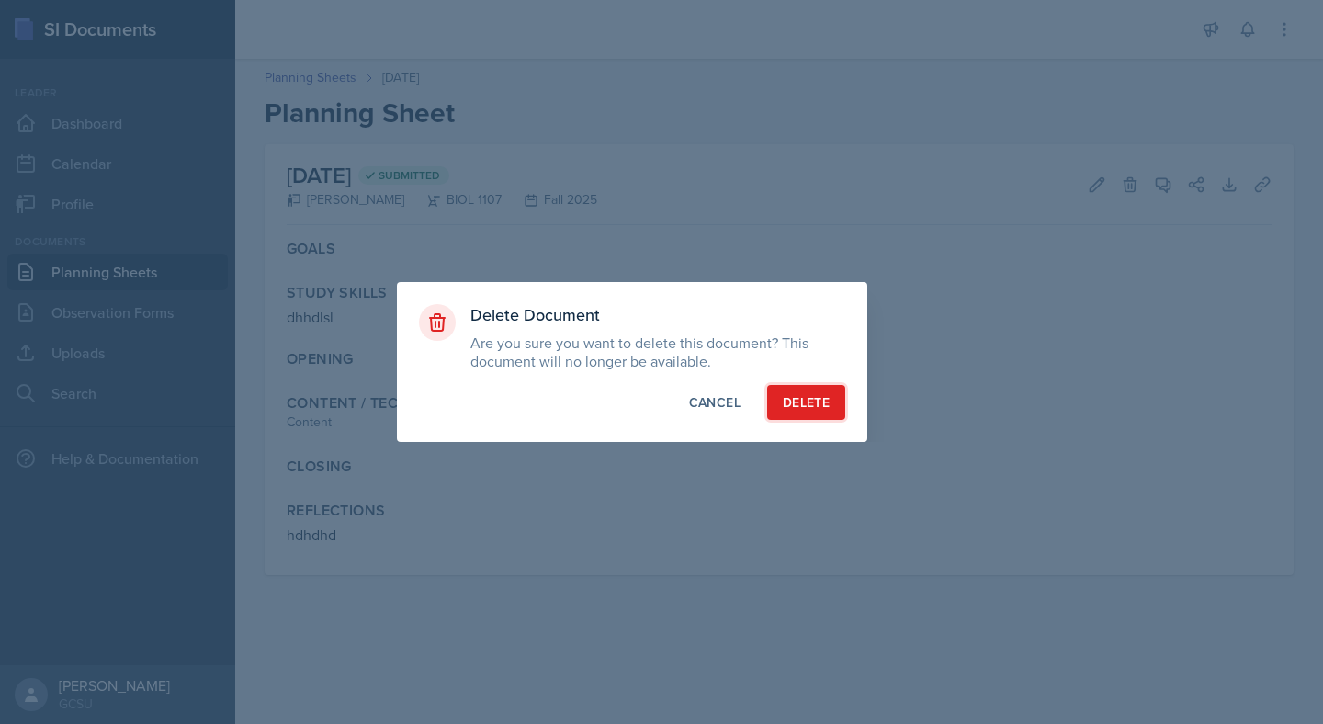
click at [781, 396] on button "Delete" at bounding box center [806, 402] width 78 height 35
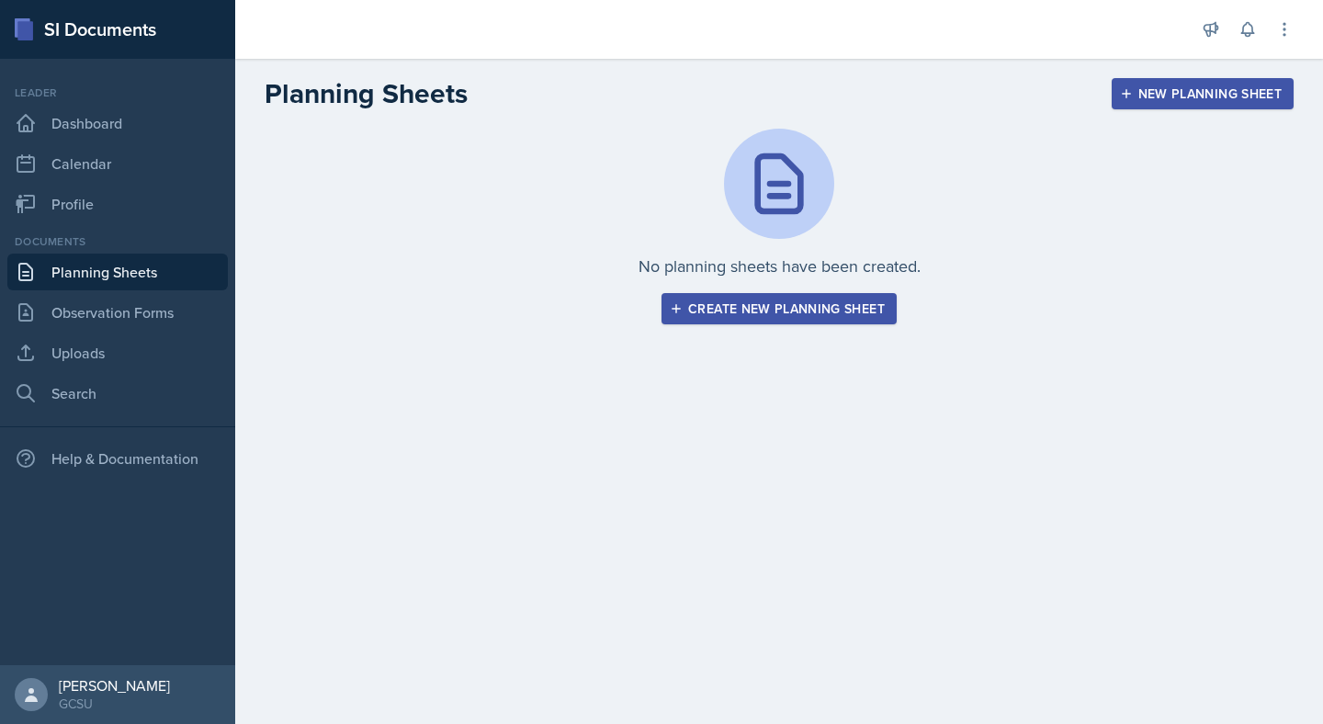
click at [745, 318] on button "Create new planning sheet" at bounding box center [778, 308] width 235 height 31
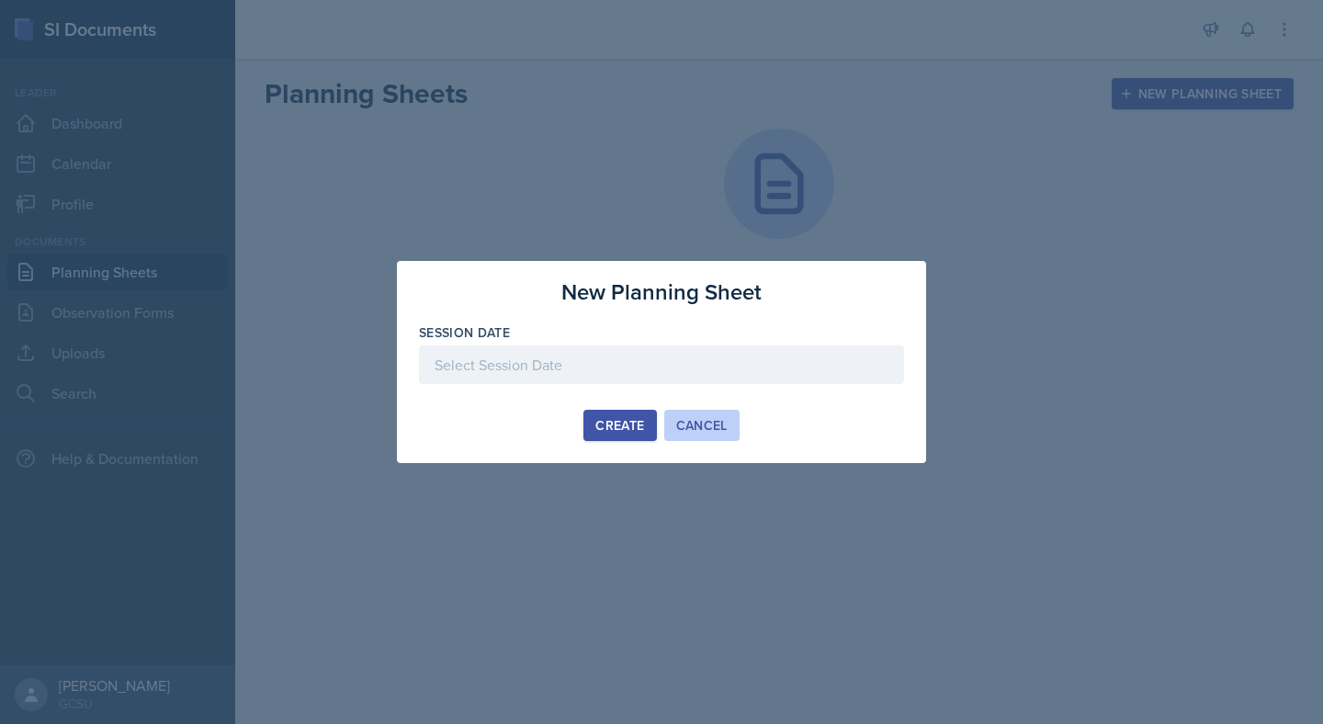
click at [709, 427] on div "Cancel" at bounding box center [701, 425] width 51 height 15
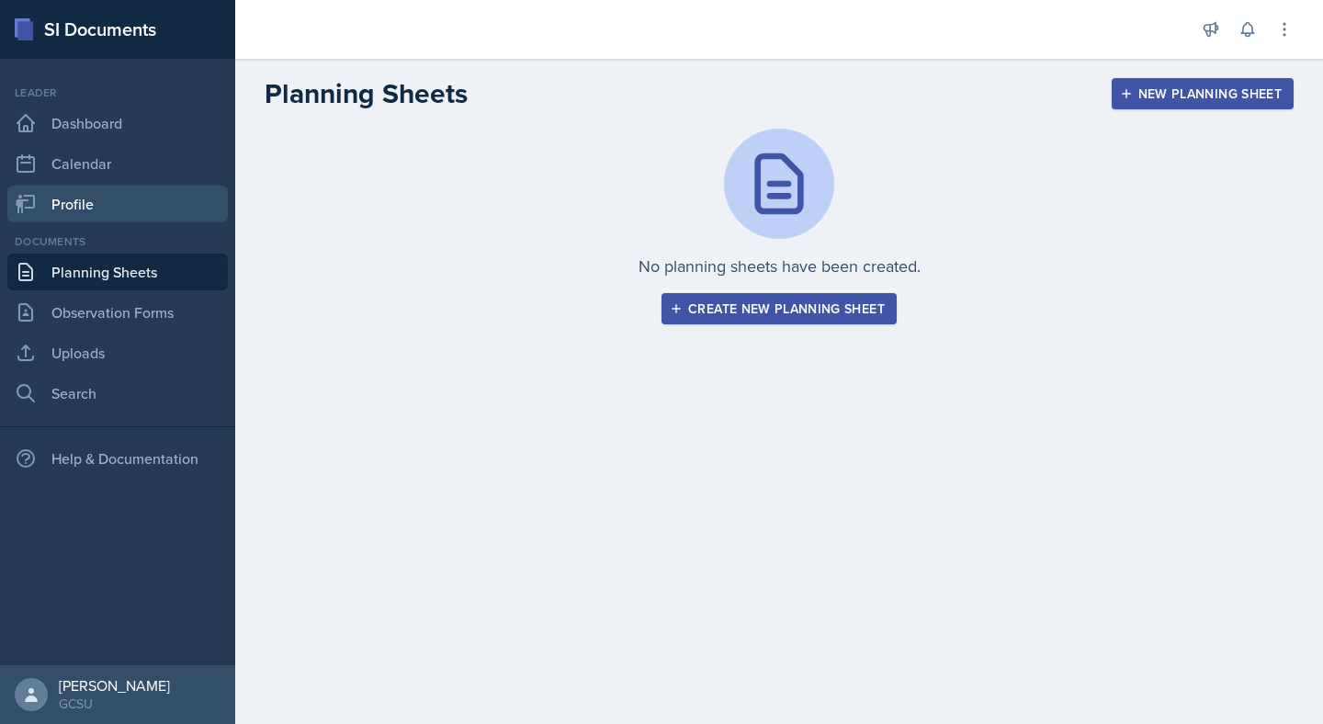
click at [118, 209] on link "Profile" at bounding box center [117, 204] width 220 height 37
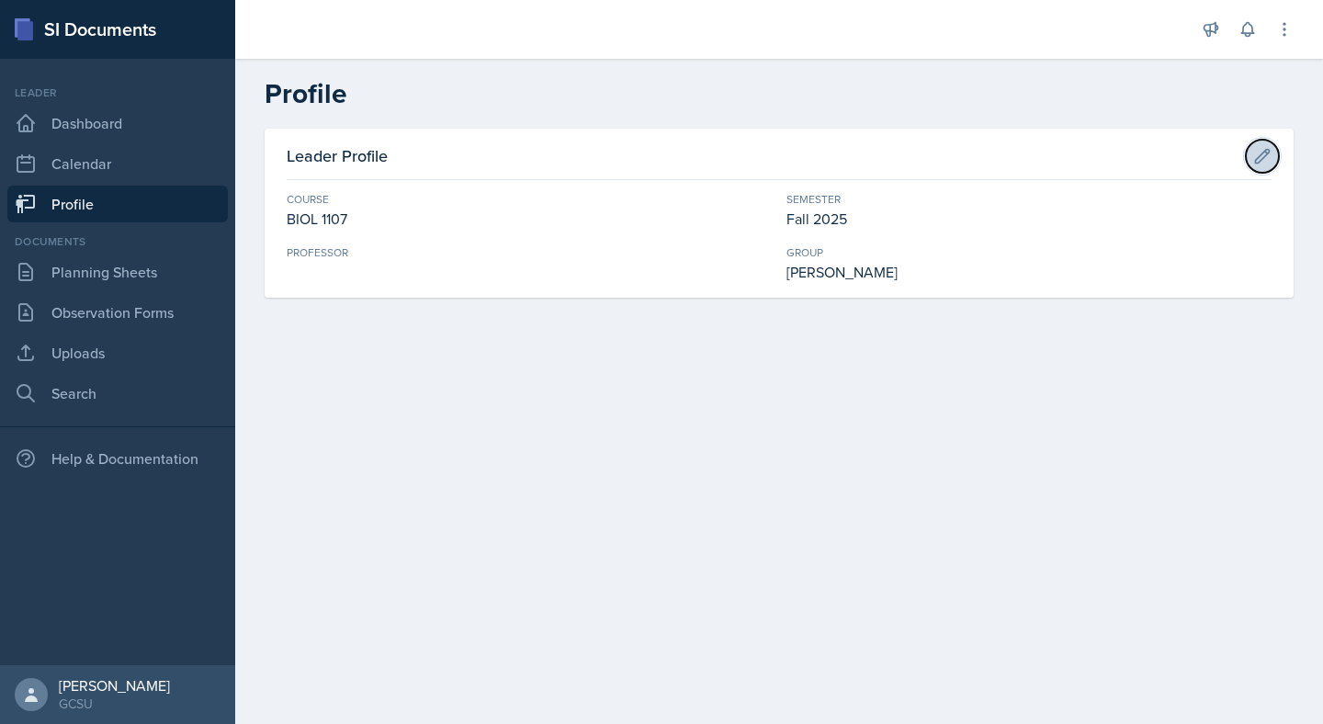
click at [1262, 167] on button at bounding box center [1262, 156] width 33 height 33
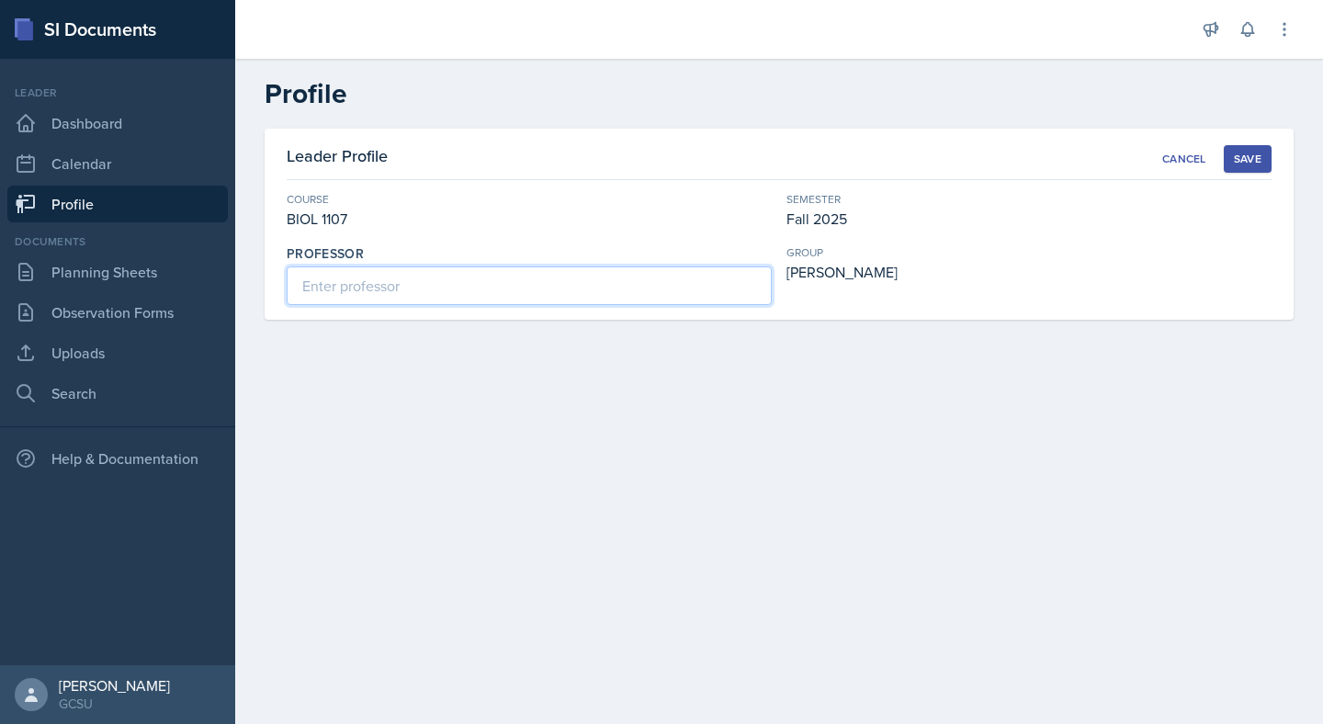
click at [605, 287] on input at bounding box center [529, 285] width 485 height 39
type input "Dr. [GEOGRAPHIC_DATA]"
click at [1243, 160] on div "Save" at bounding box center [1248, 159] width 28 height 15
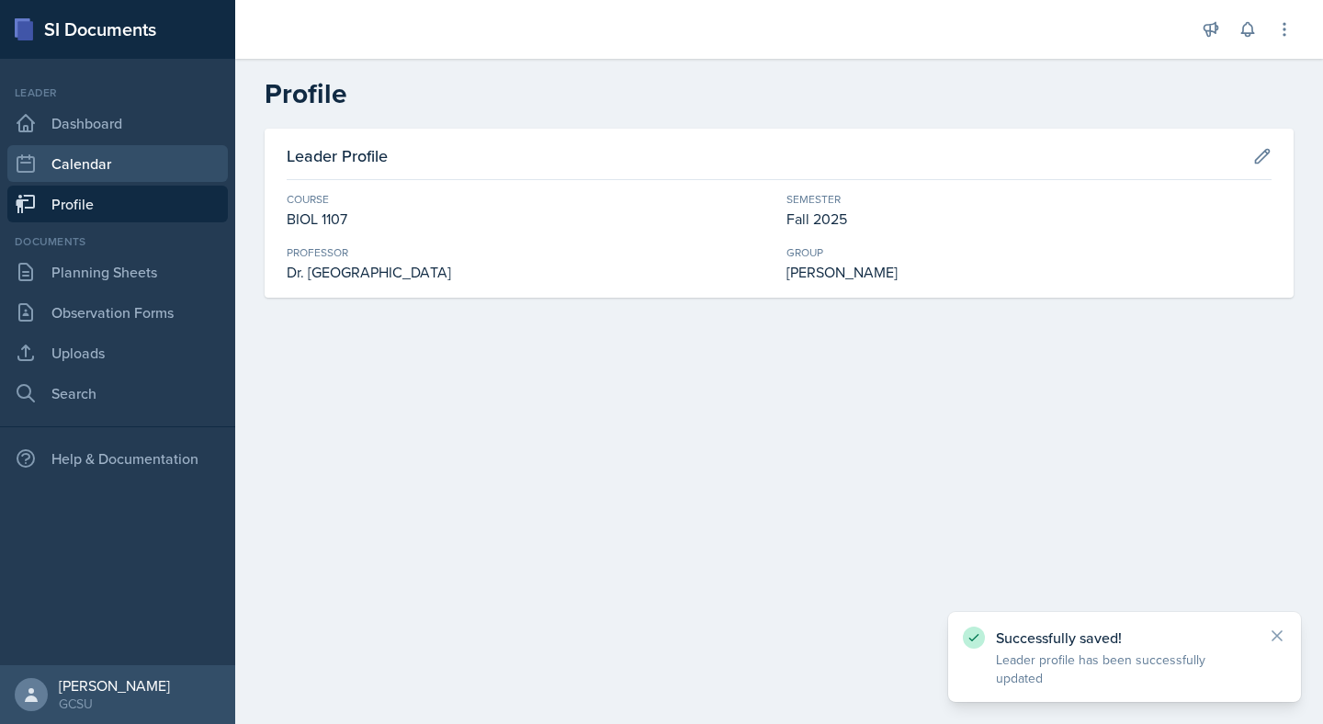
click at [109, 163] on link "Calendar" at bounding box center [117, 163] width 220 height 37
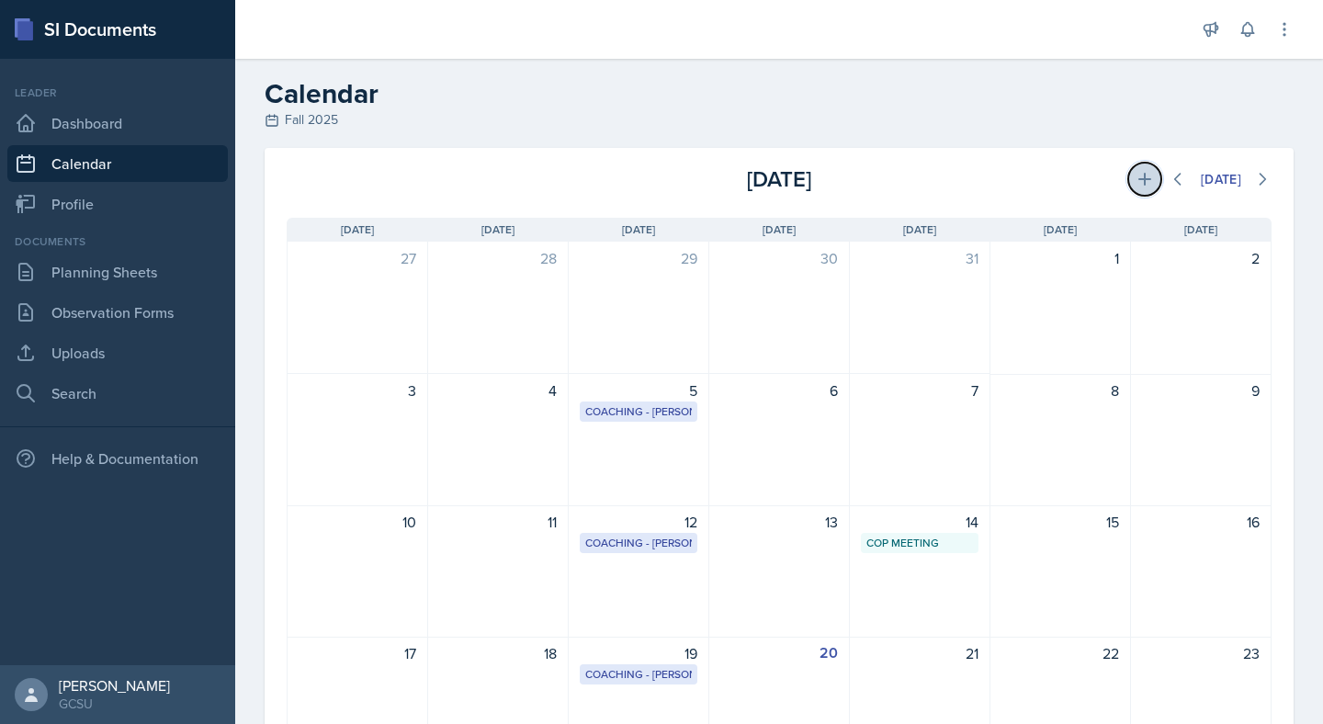
click at [1137, 183] on icon at bounding box center [1144, 179] width 18 height 18
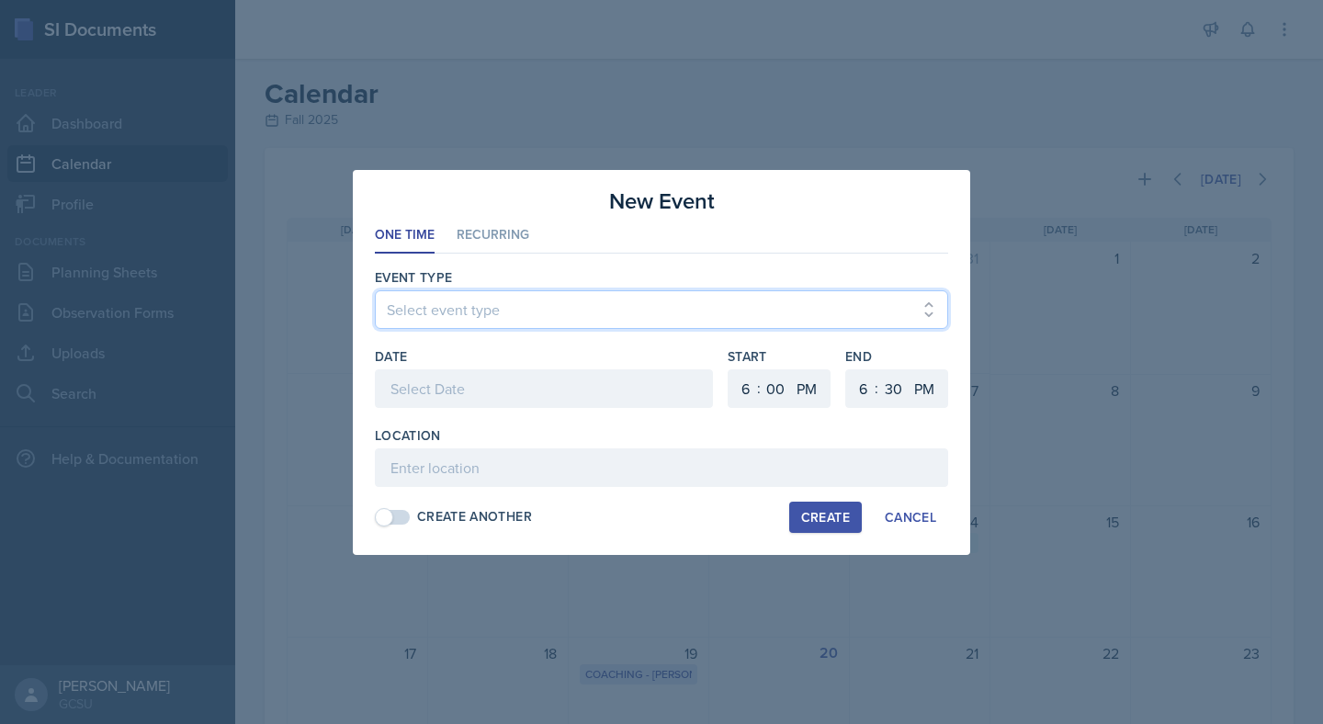
click at [760, 306] on select "Select event type Leader Training New Calendar Event SI Session" at bounding box center [661, 309] width 573 height 39
select select "700c1d41-4793-48d3-8616-e09499dfb71d"
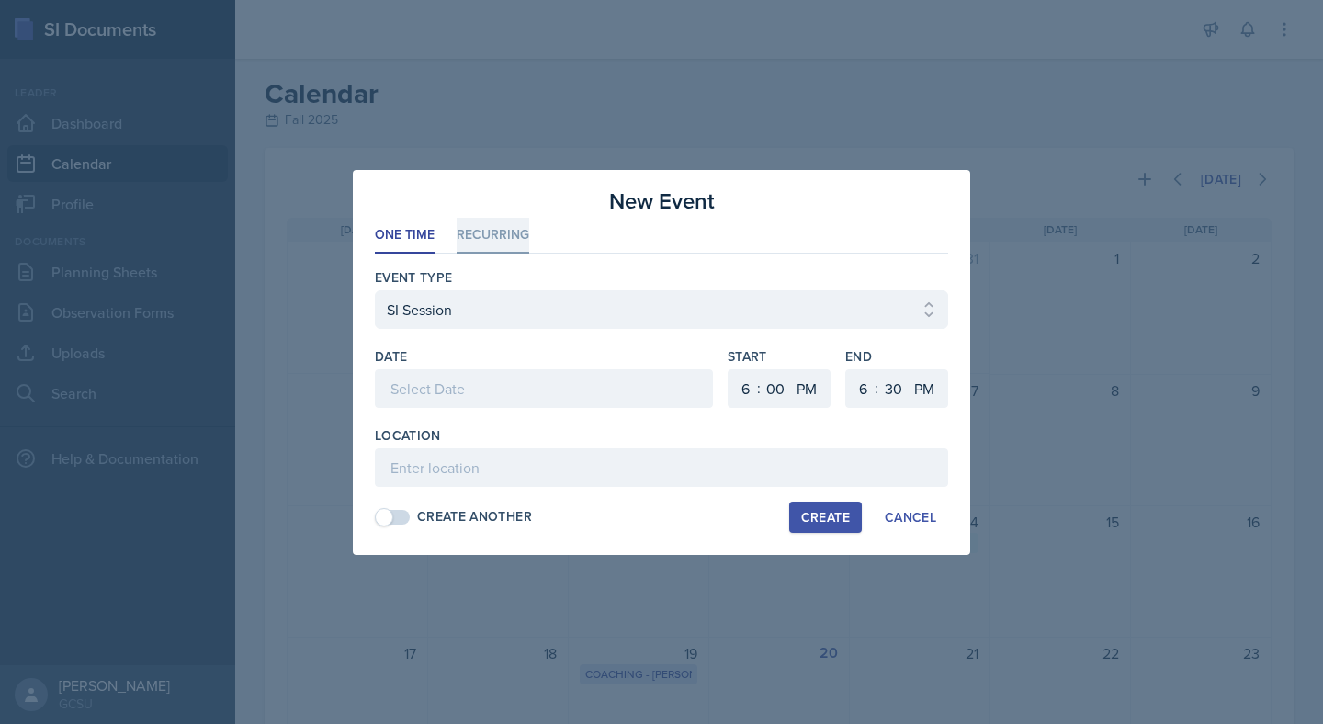
click at [486, 233] on li "Recurring" at bounding box center [493, 236] width 73 height 36
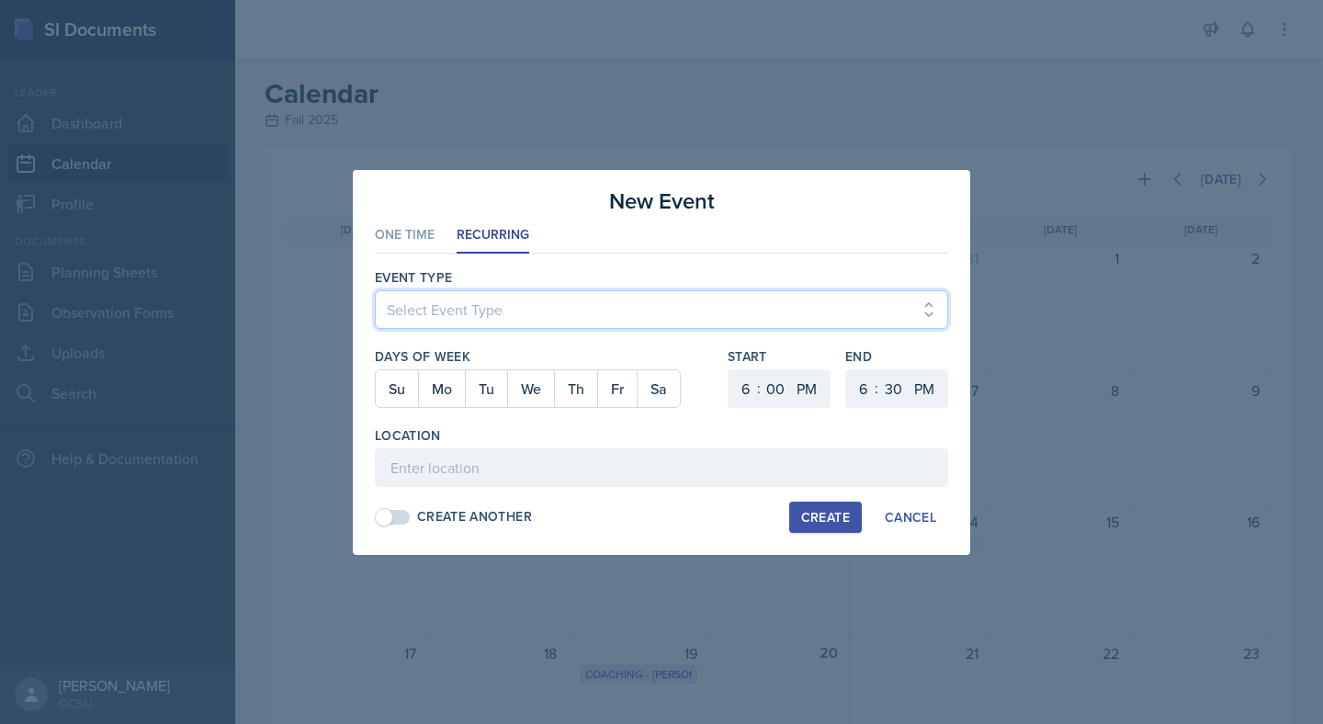
click at [514, 299] on select "Select Event Type Leader Training New Calendar Event SI Session" at bounding box center [661, 309] width 573 height 39
select select "700c1d41-4793-48d3-8616-e09499dfb71d"
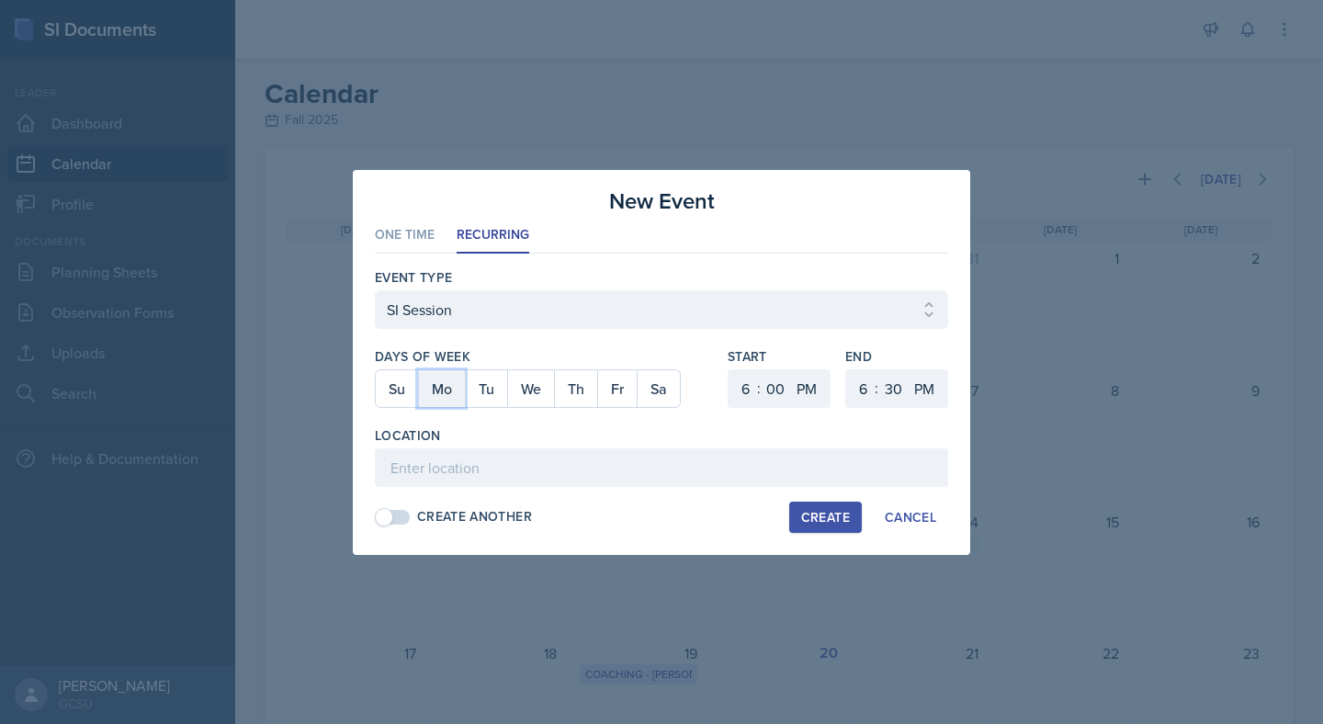
click at [434, 394] on button "Mo" at bounding box center [441, 388] width 47 height 37
click at [520, 385] on button "We" at bounding box center [530, 388] width 47 height 37
click at [739, 393] on select "1 2 3 4 5 6 7 8 9 10 11 12" at bounding box center [742, 388] width 29 height 39
select select "5"
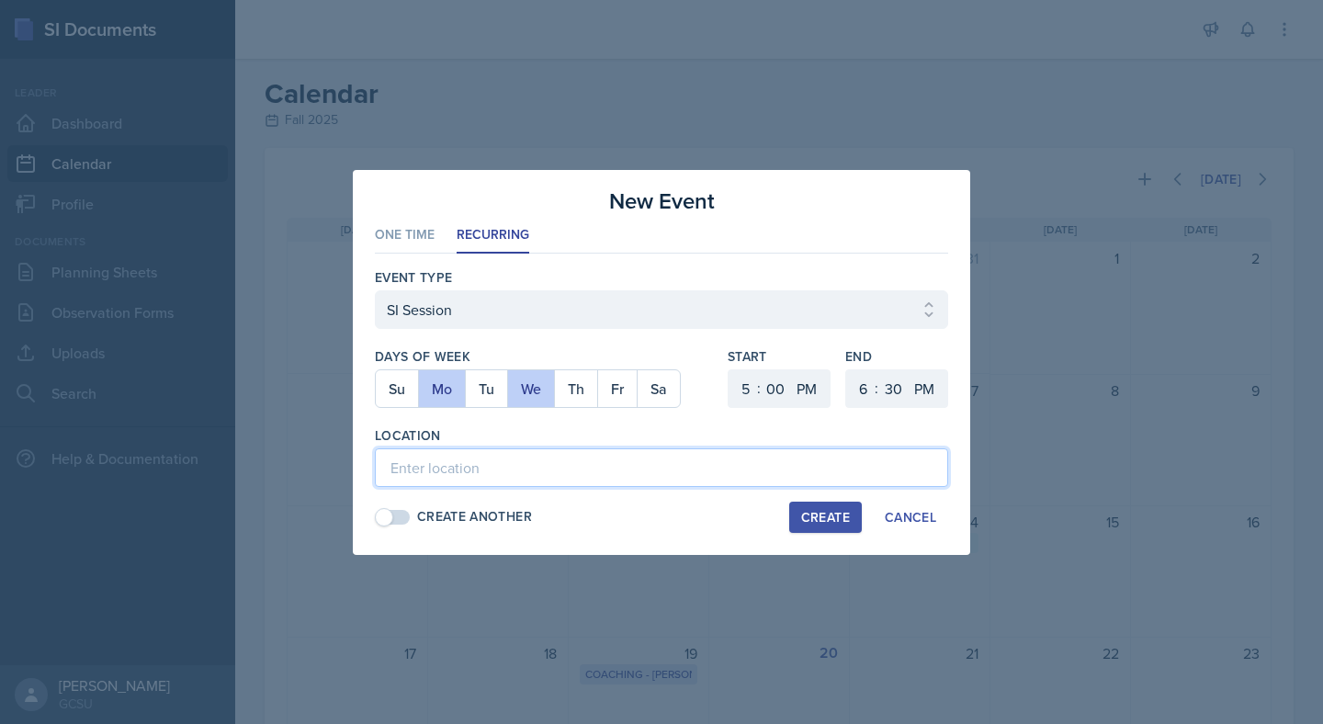
click at [809, 475] on input at bounding box center [661, 467] width 573 height 39
type input "ISC 202"
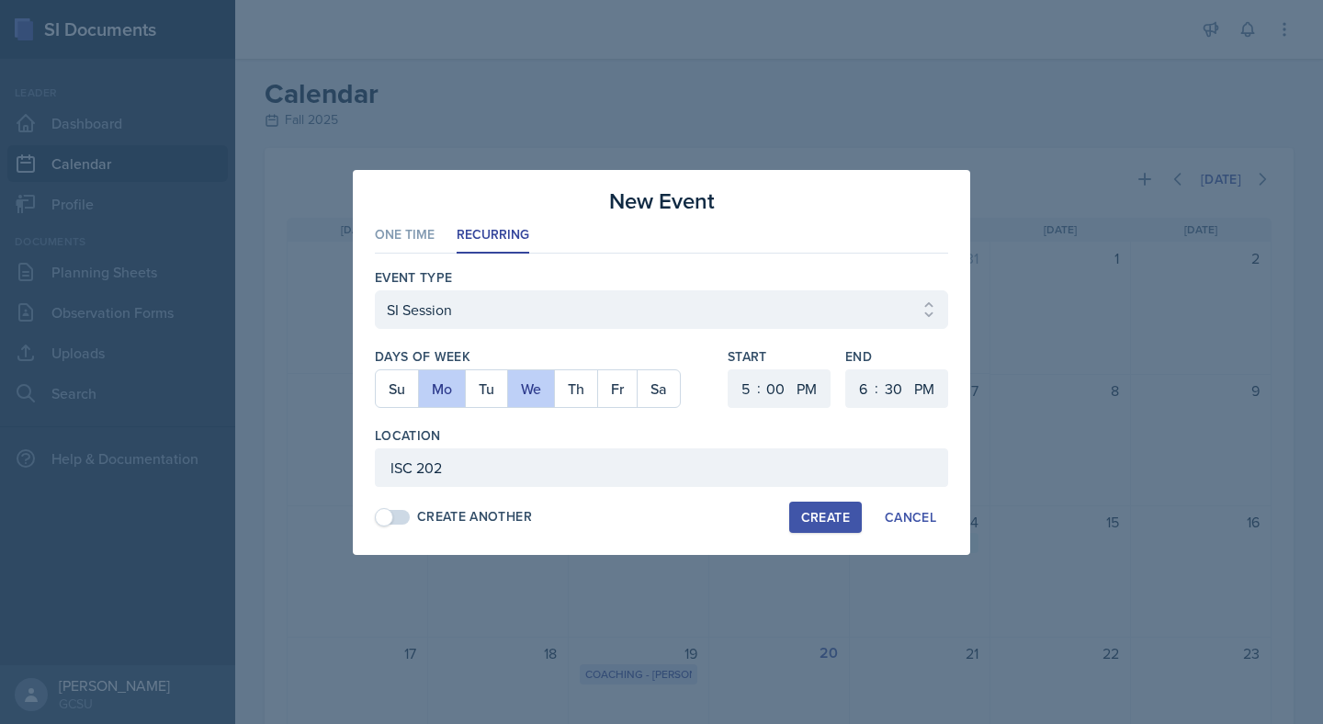
click at [818, 514] on div "Create" at bounding box center [825, 517] width 49 height 15
select select
select select "6"
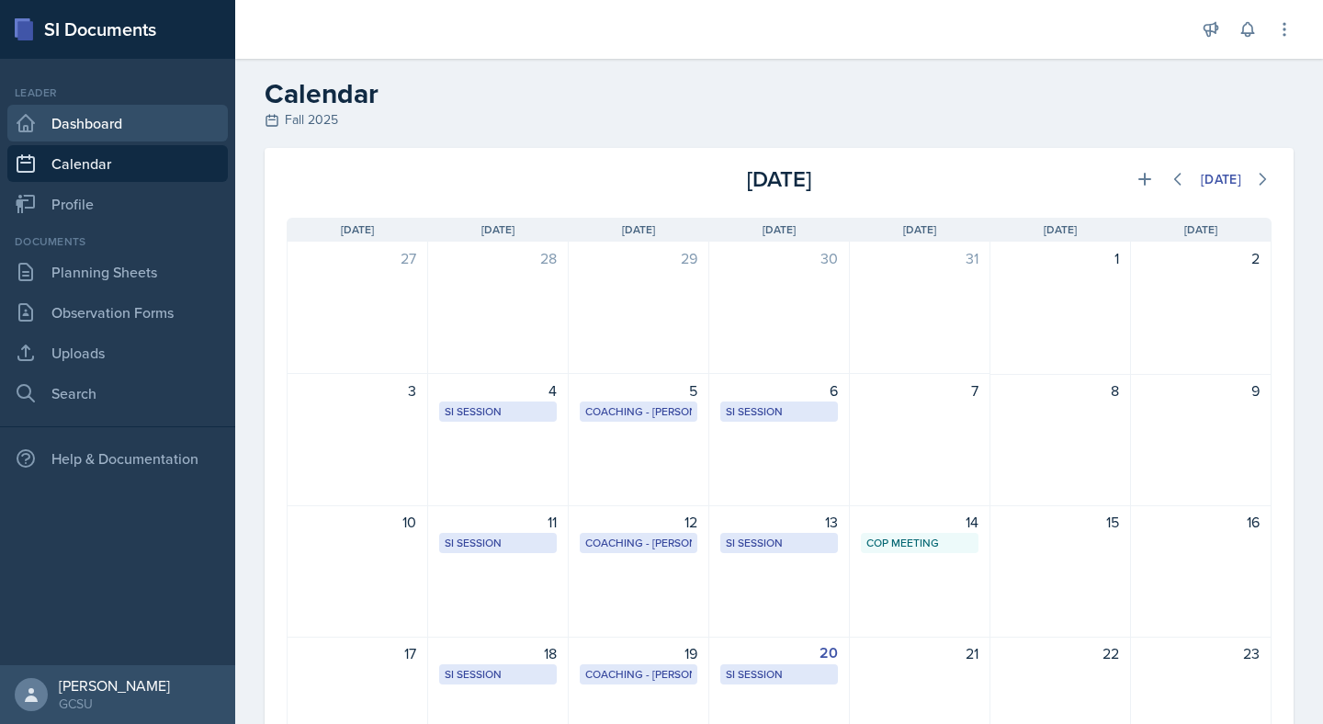
click at [132, 124] on link "Dashboard" at bounding box center [117, 123] width 220 height 37
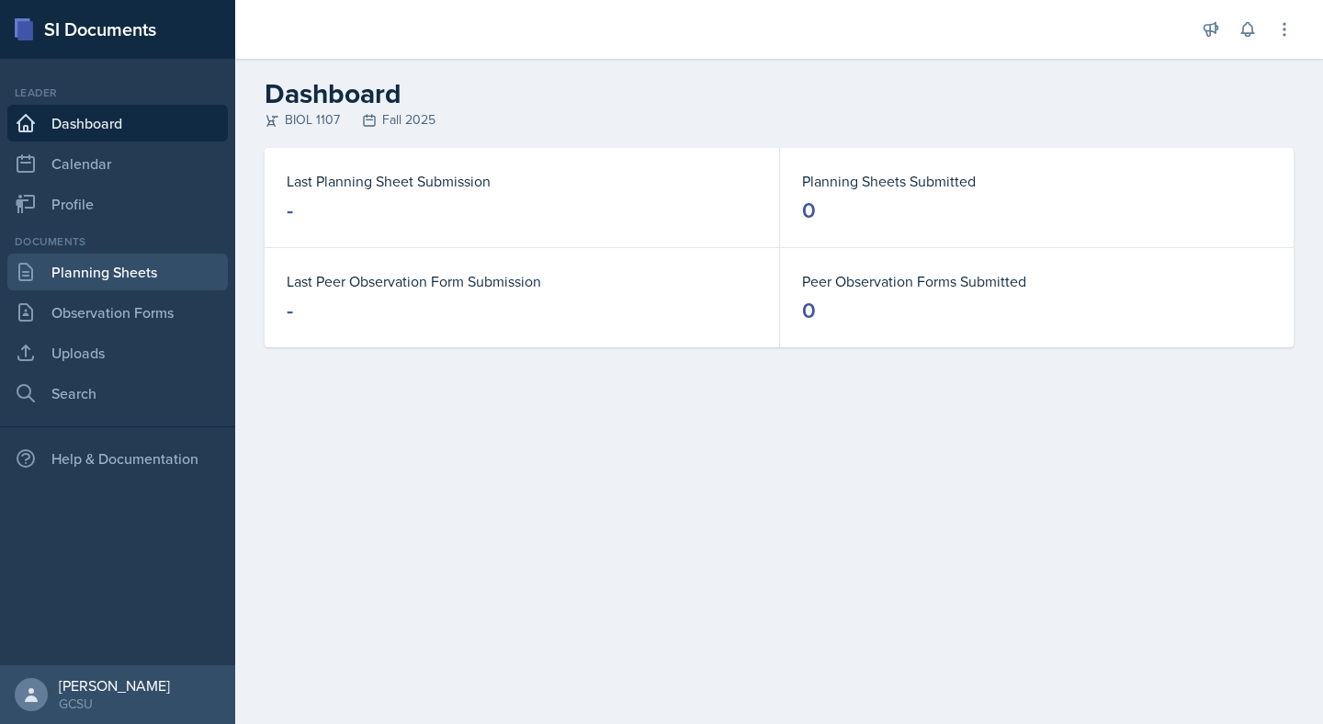
click at [108, 276] on link "Planning Sheets" at bounding box center [117, 272] width 220 height 37
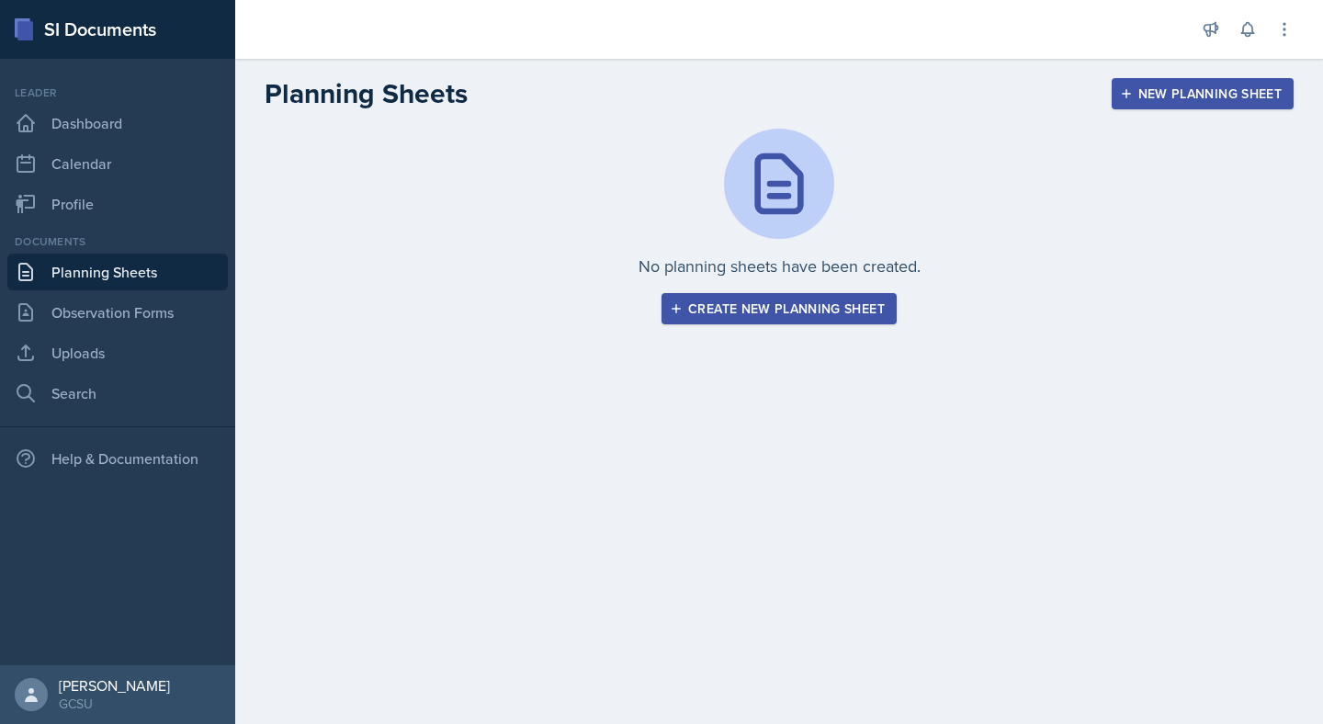
click at [704, 320] on button "Create new planning sheet" at bounding box center [778, 308] width 235 height 31
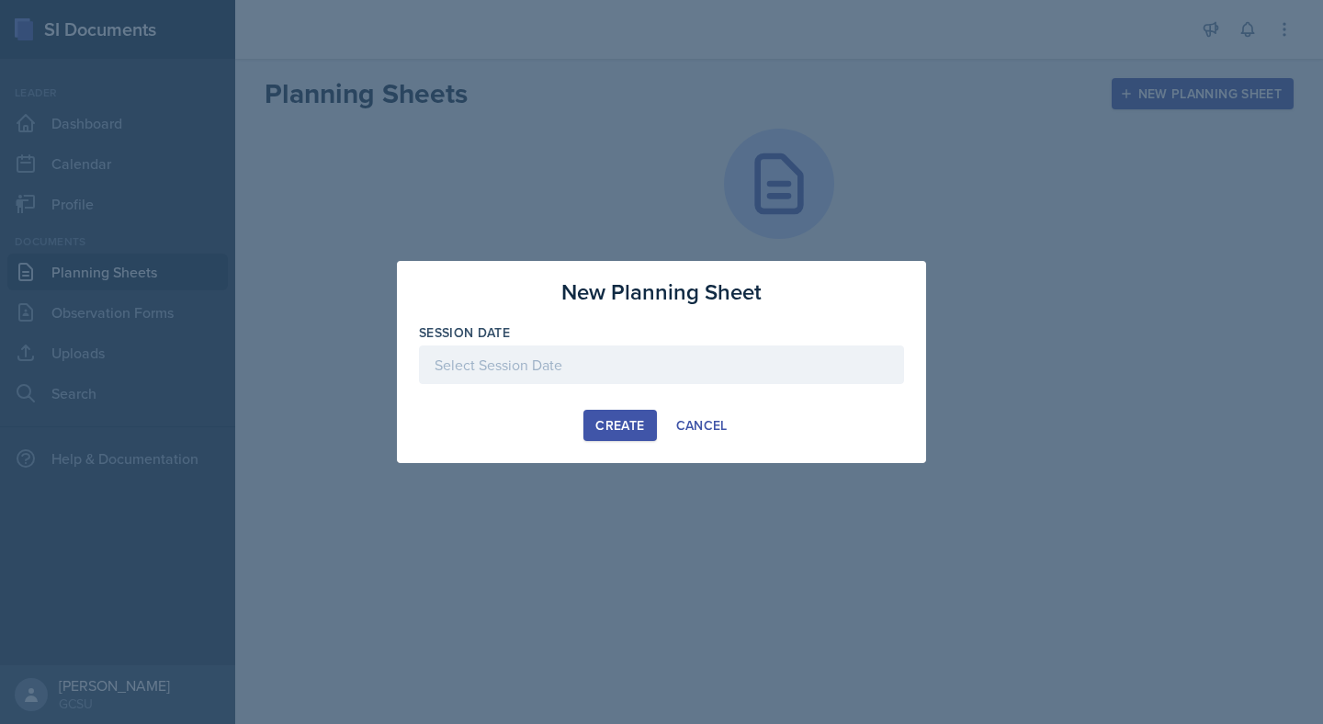
click at [651, 356] on div at bounding box center [661, 364] width 485 height 39
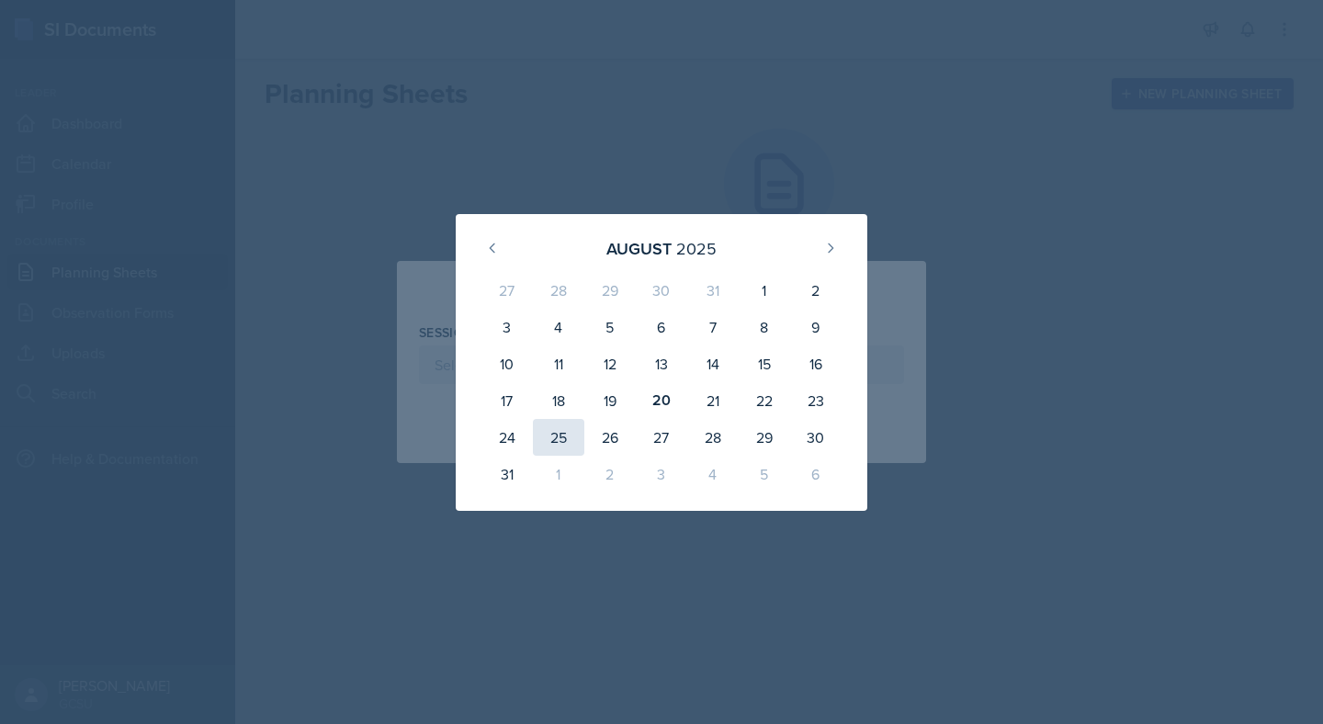
click at [550, 438] on div "25" at bounding box center [558, 437] width 51 height 37
type input "[DATE]"
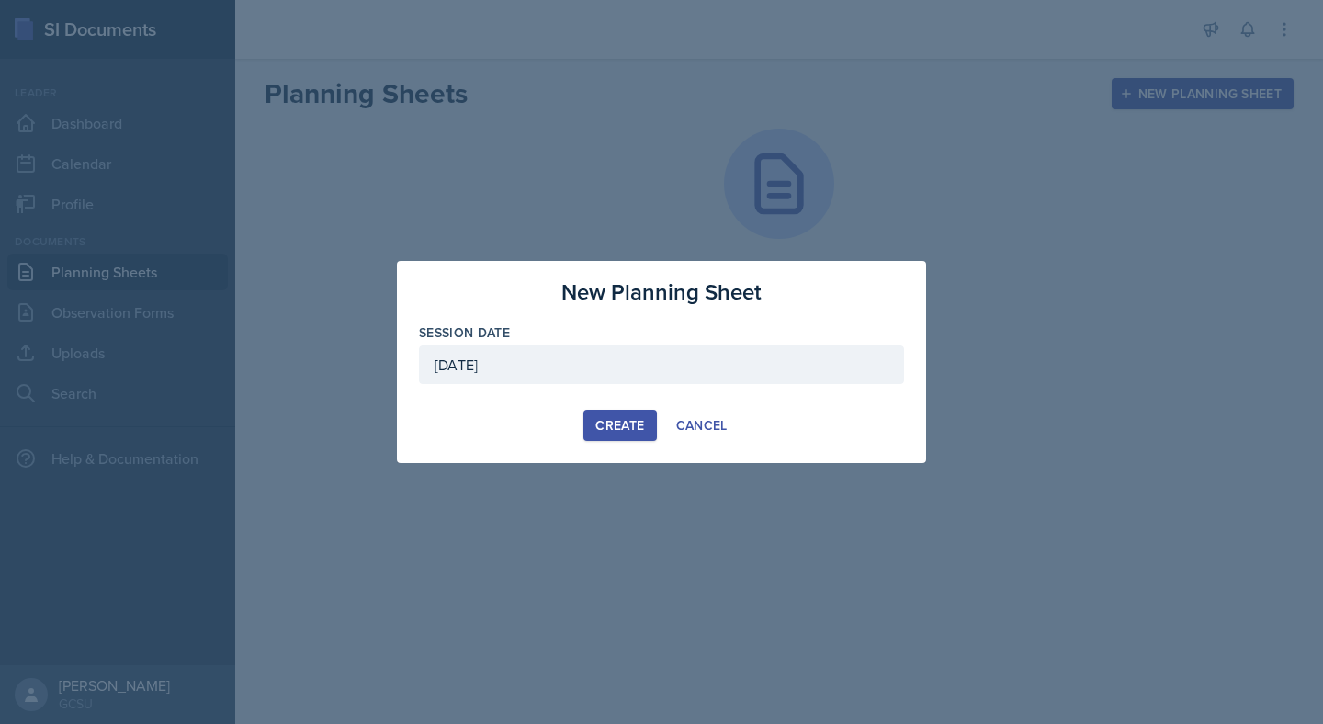
click at [608, 434] on button "Create" at bounding box center [619, 425] width 73 height 31
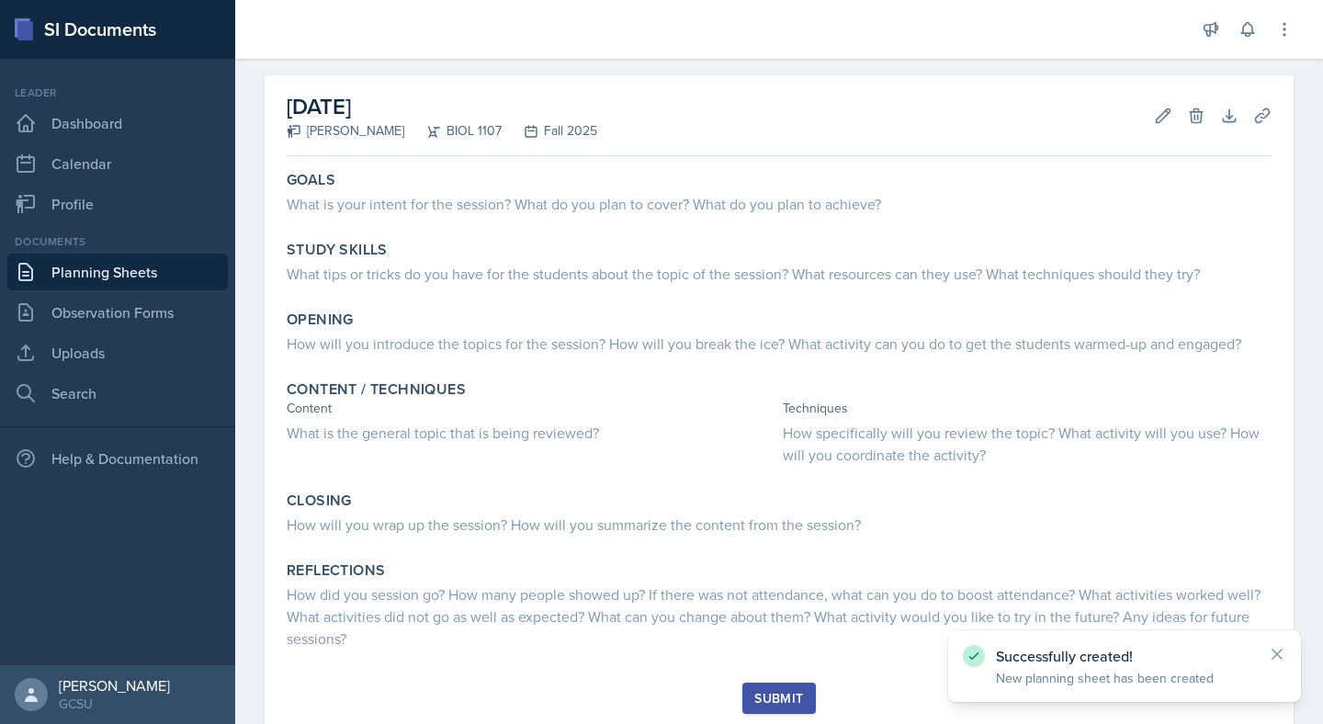
scroll to position [77, 0]
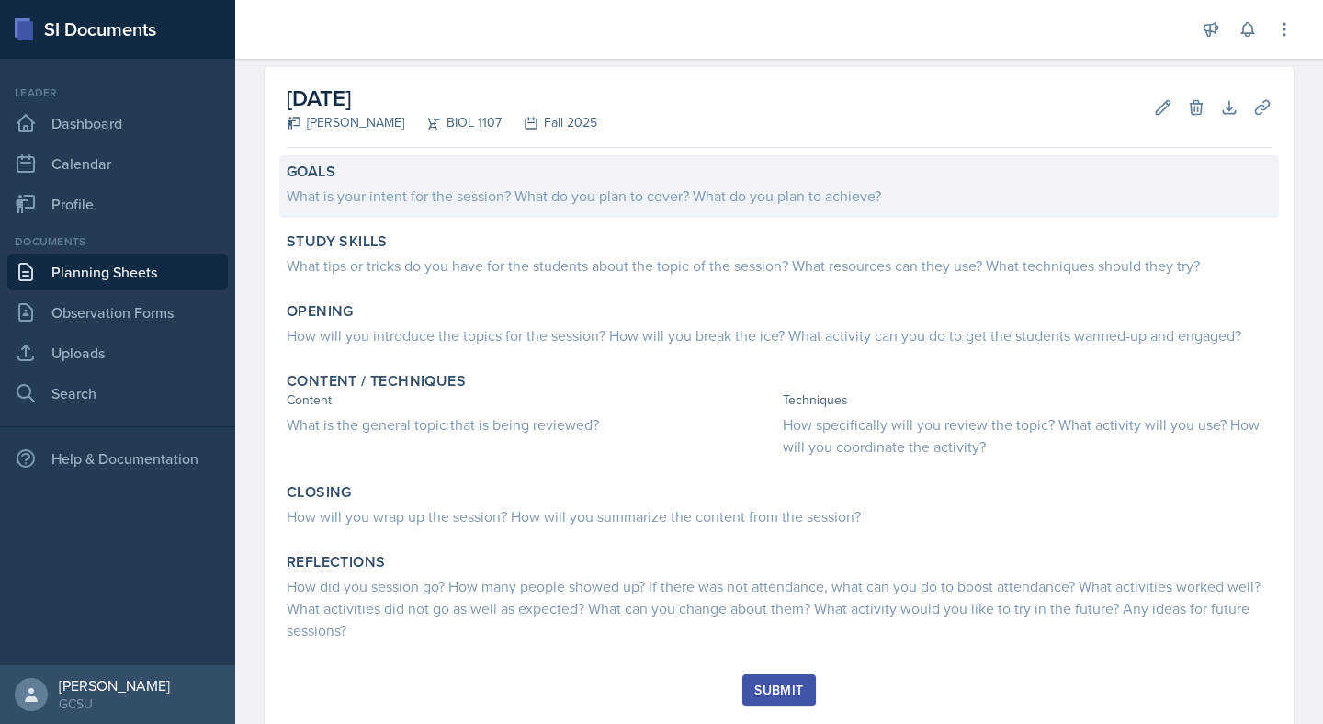
click at [440, 189] on div "What is your intent for the session? What do you plan to cover? What do you pla…" at bounding box center [779, 196] width 985 height 22
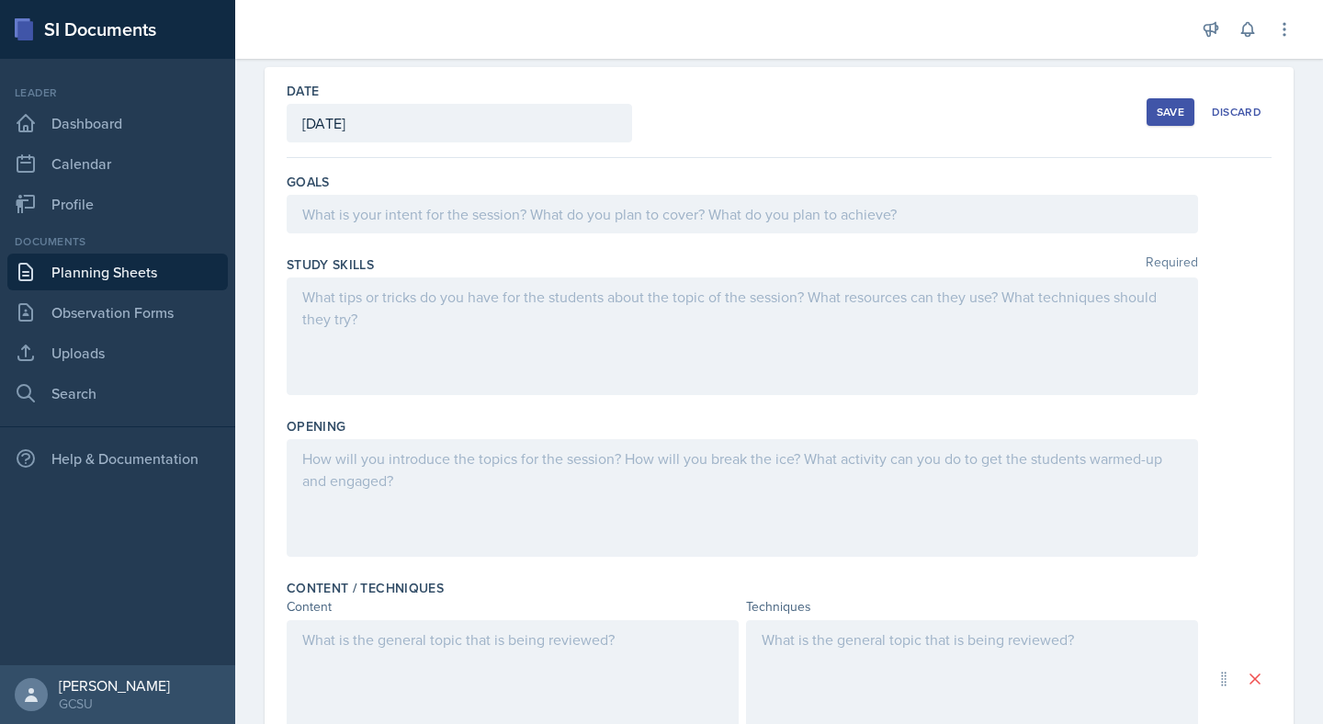
click at [457, 241] on div "Goals" at bounding box center [779, 206] width 985 height 83
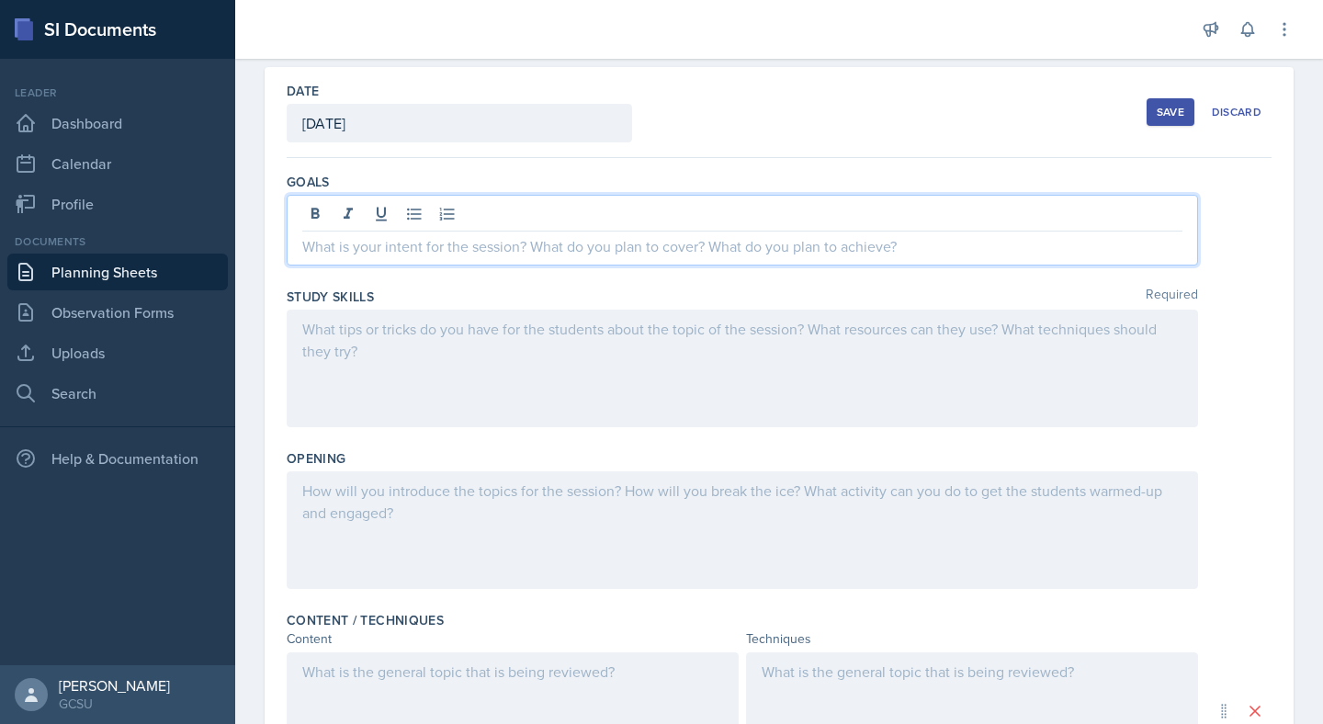
click at [438, 215] on div at bounding box center [742, 230] width 911 height 71
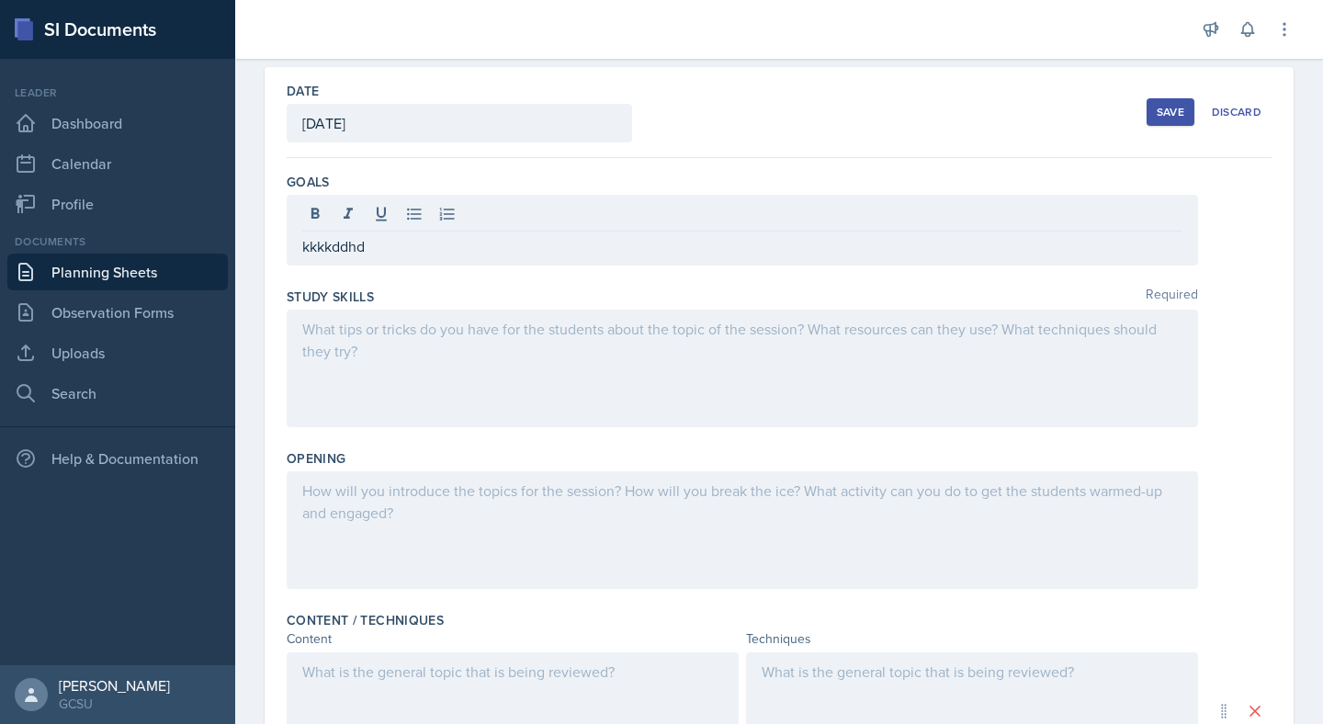
click at [1147, 110] on button "Save" at bounding box center [1170, 112] width 48 height 28
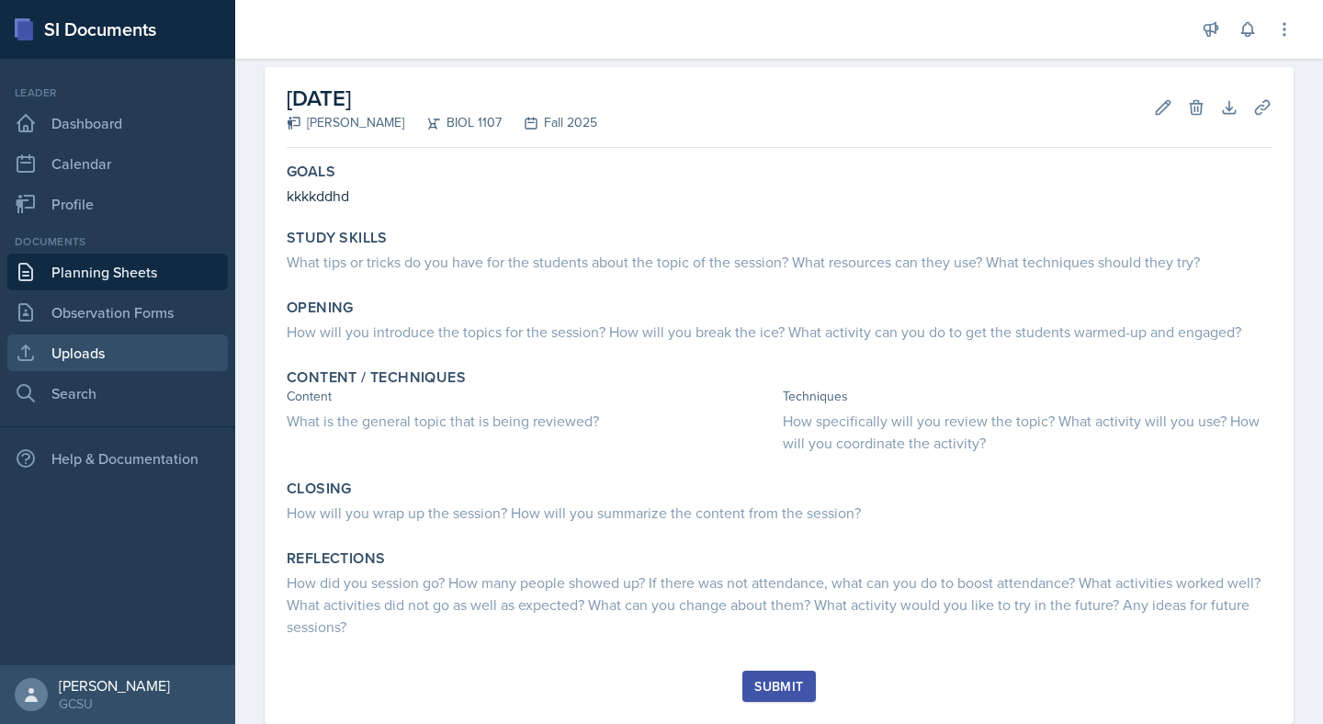
click at [120, 351] on link "Uploads" at bounding box center [117, 352] width 220 height 37
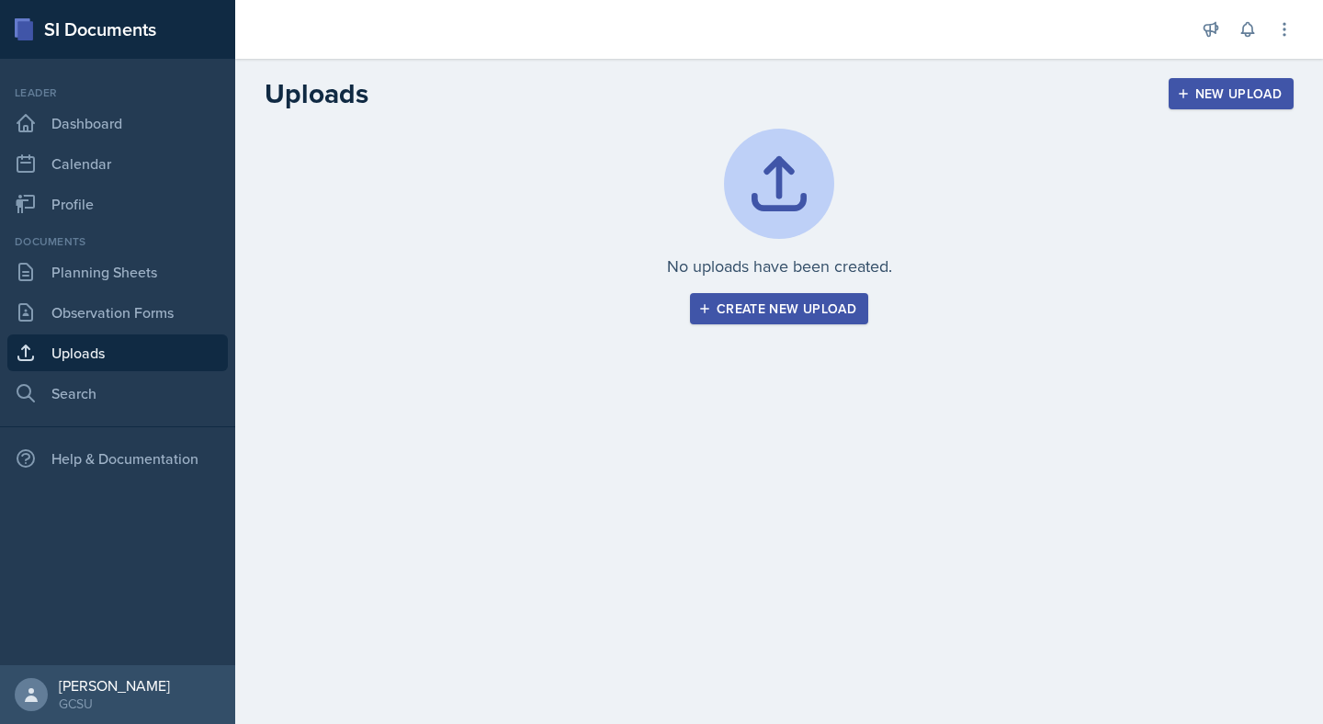
click at [791, 310] on div "Create new upload" at bounding box center [779, 308] width 154 height 15
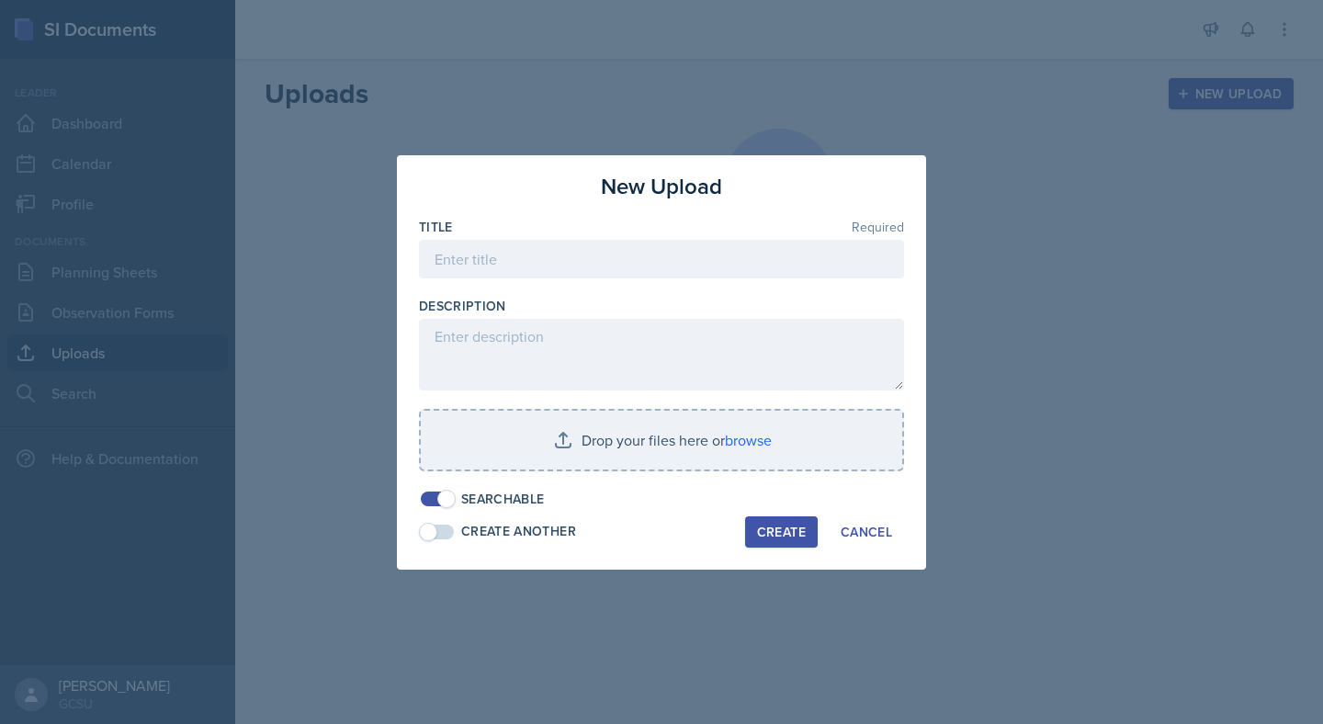
click at [678, 230] on div "Title Required" at bounding box center [661, 227] width 485 height 18
click at [675, 253] on input at bounding box center [661, 259] width 485 height 39
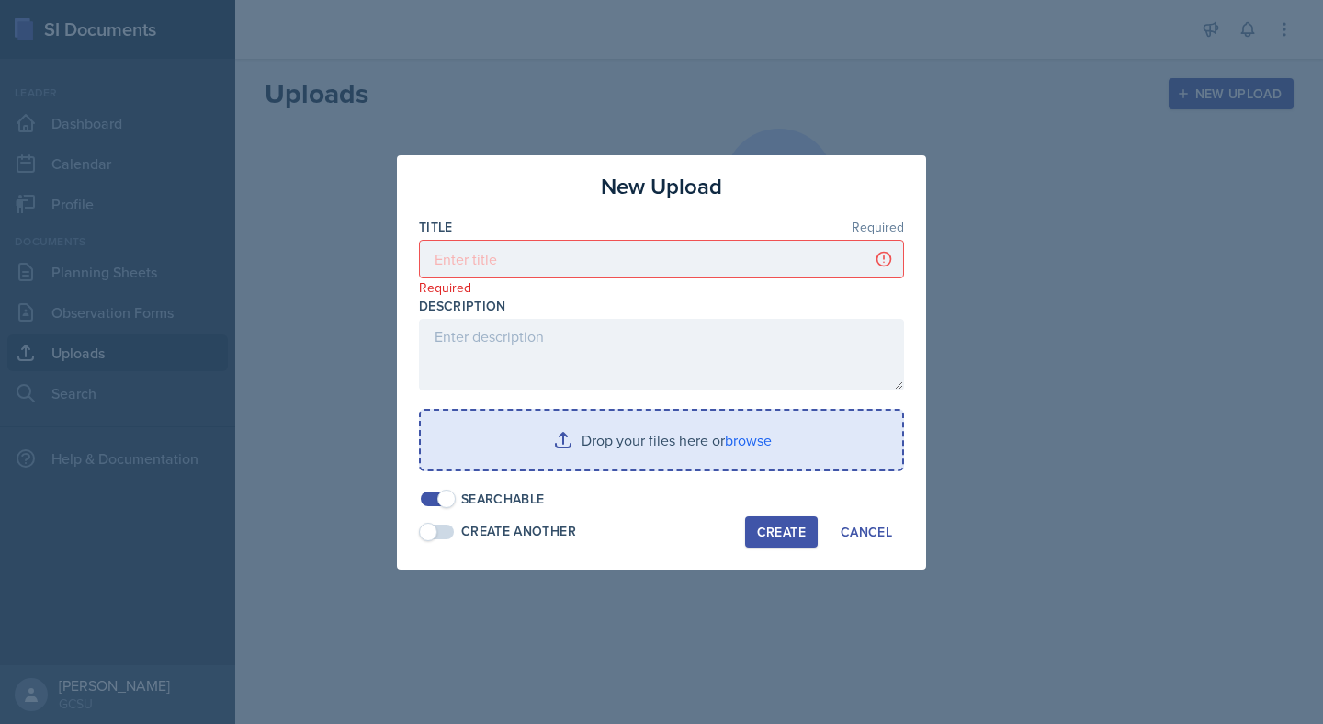
click at [652, 429] on input "file" at bounding box center [661, 440] width 481 height 59
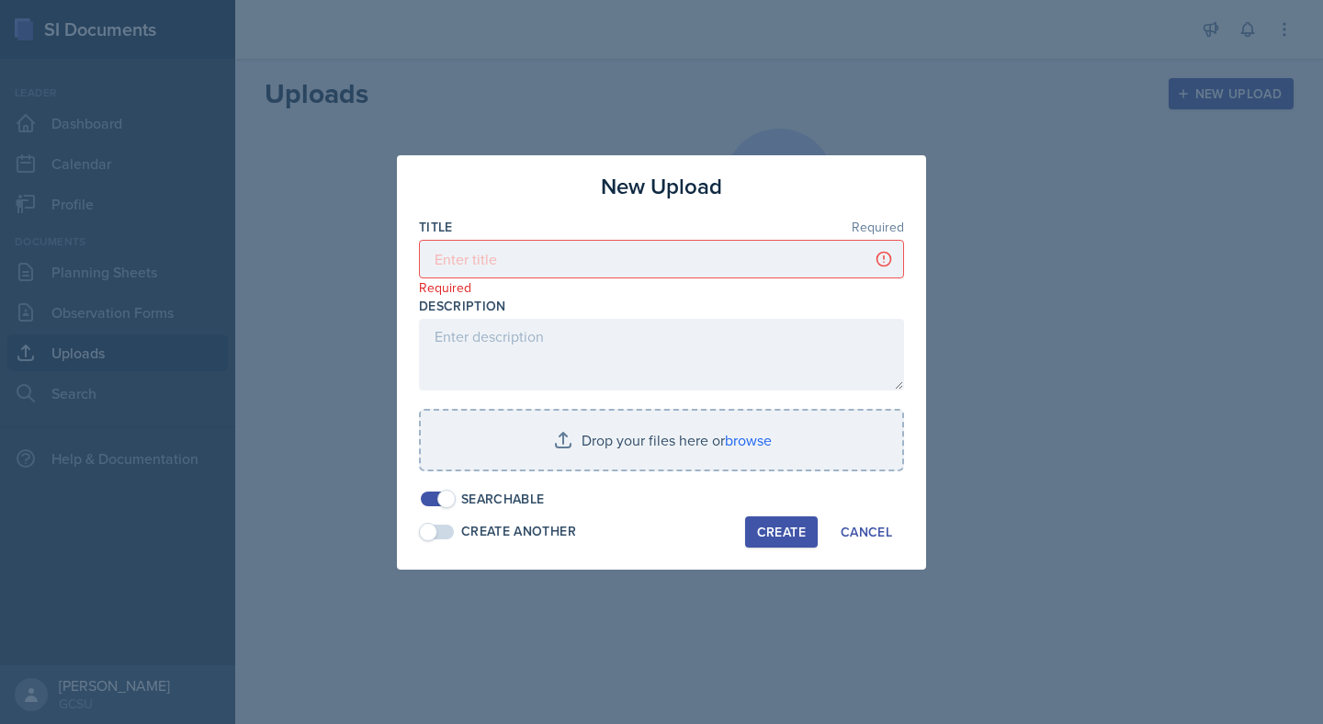
click at [764, 532] on div "Create" at bounding box center [781, 531] width 49 height 15
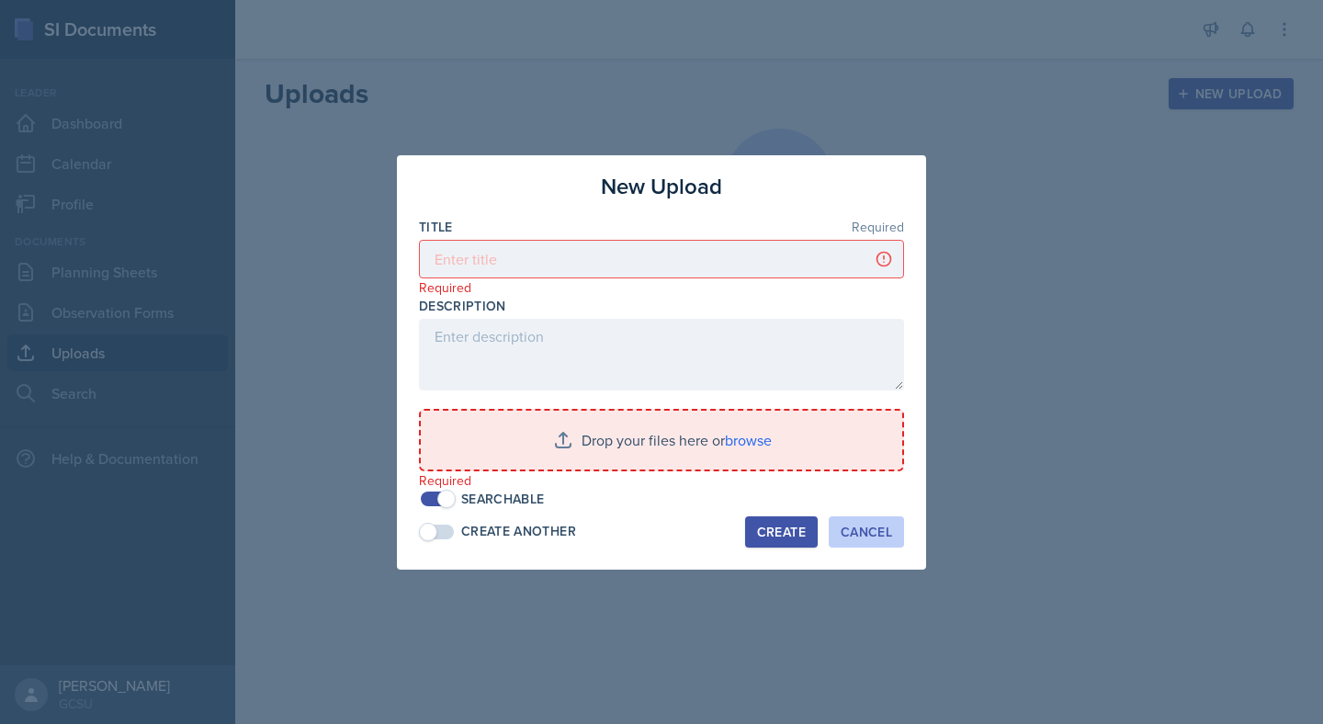
click at [870, 533] on div "Cancel" at bounding box center [865, 531] width 51 height 15
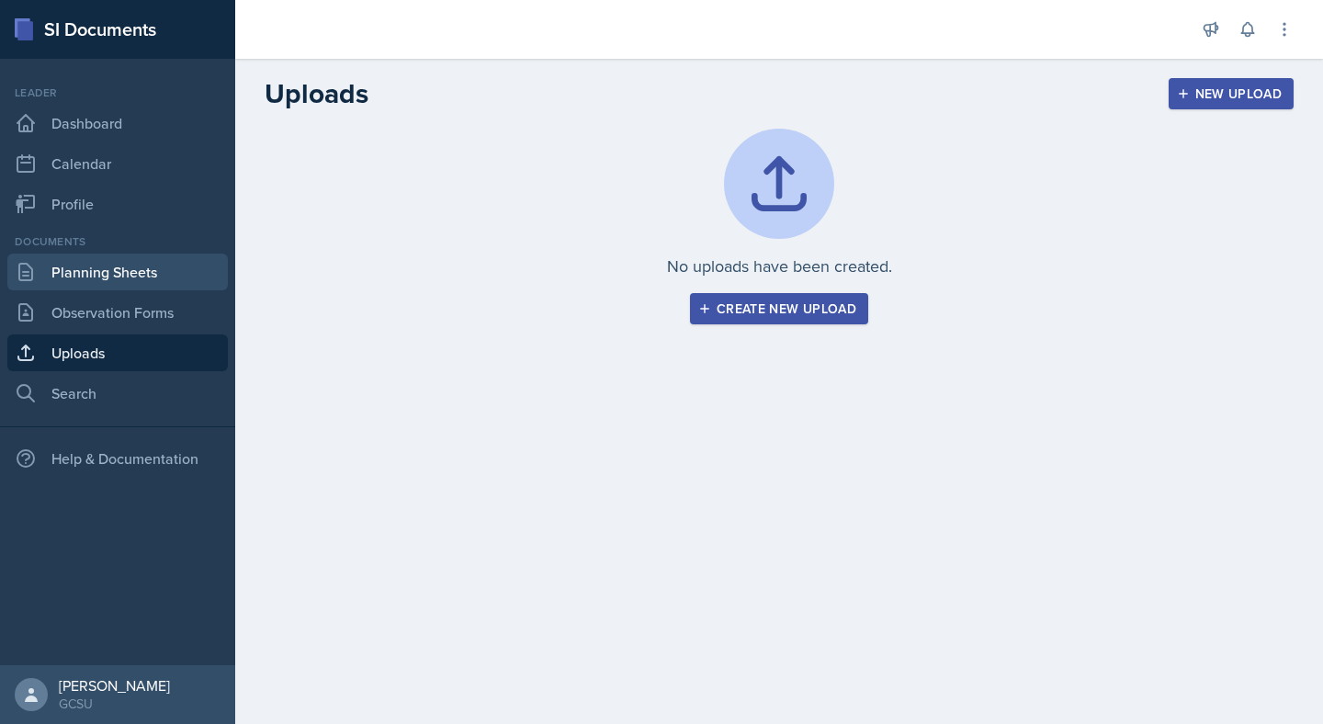
click at [152, 265] on link "Planning Sheets" at bounding box center [117, 272] width 220 height 37
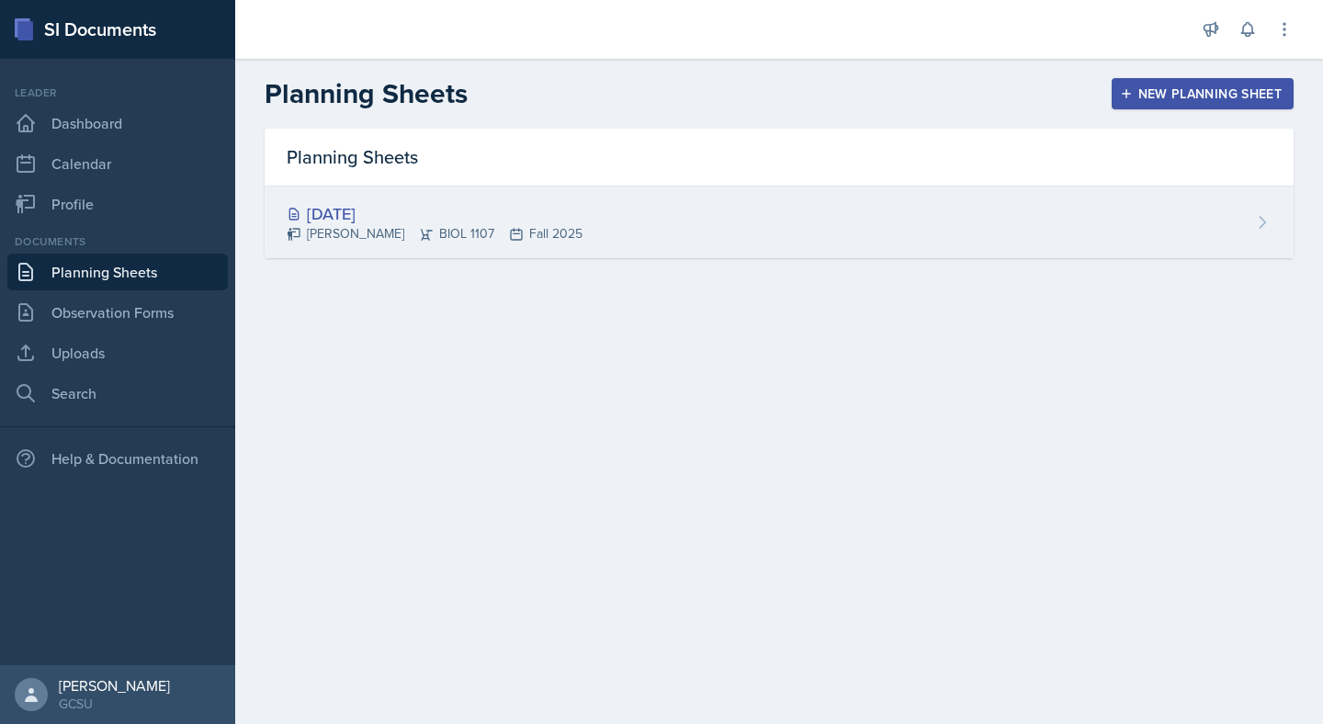
click at [851, 220] on div "[DATE] [PERSON_NAME] BIOL 1107 Fall 2025" at bounding box center [779, 222] width 1029 height 72
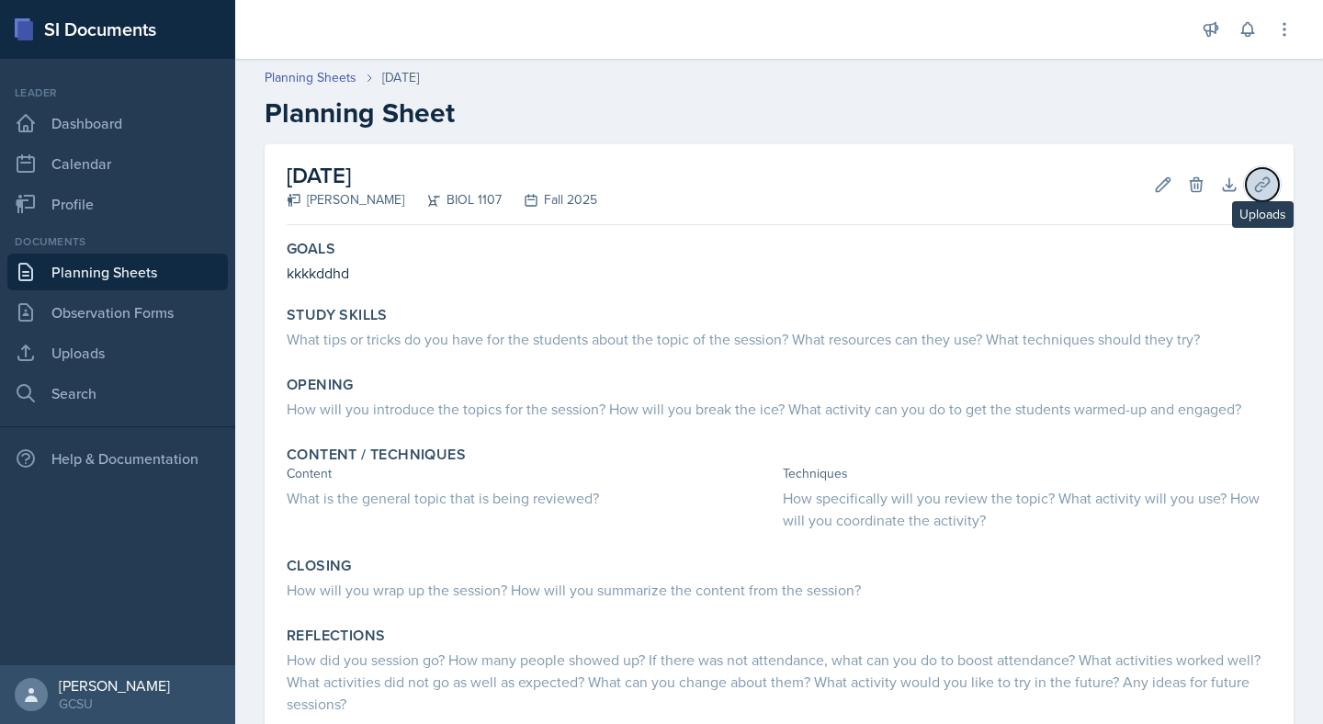
click at [1267, 176] on icon at bounding box center [1262, 184] width 18 height 18
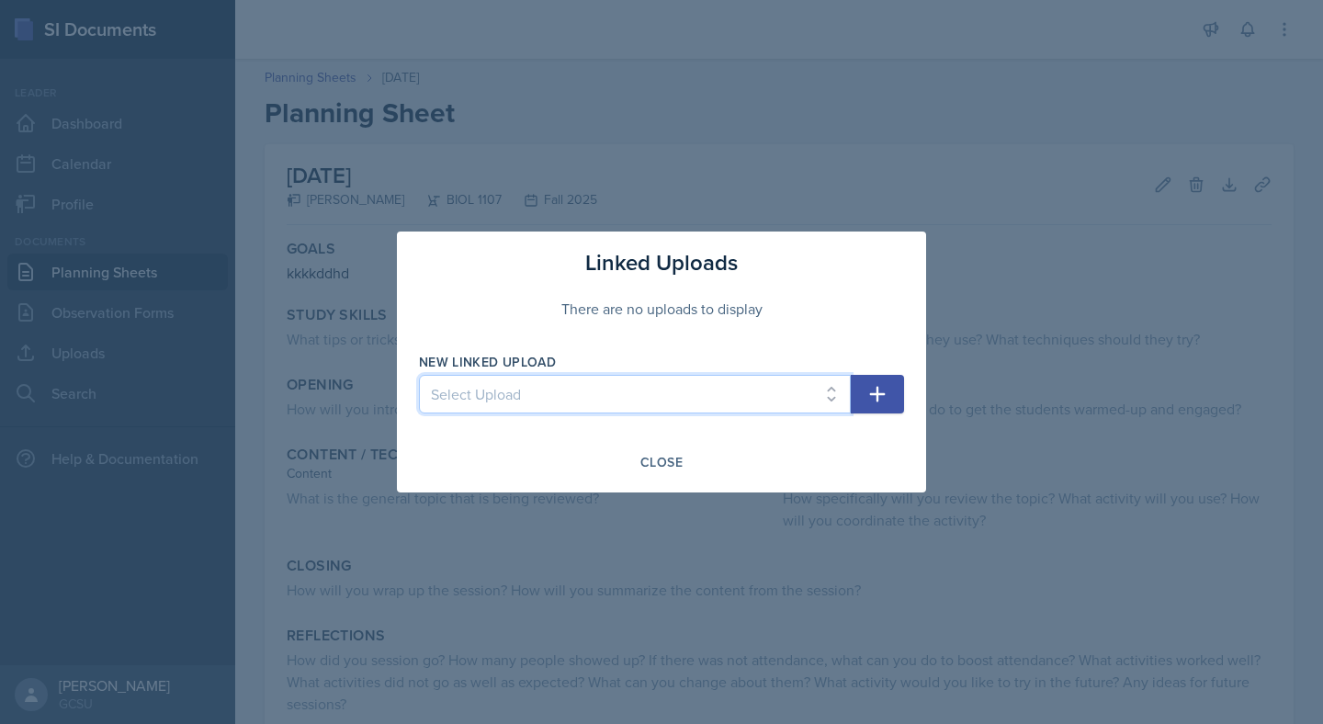
click at [809, 399] on select "Select Upload" at bounding box center [635, 394] width 432 height 39
click at [665, 450] on button "Close" at bounding box center [661, 461] width 66 height 31
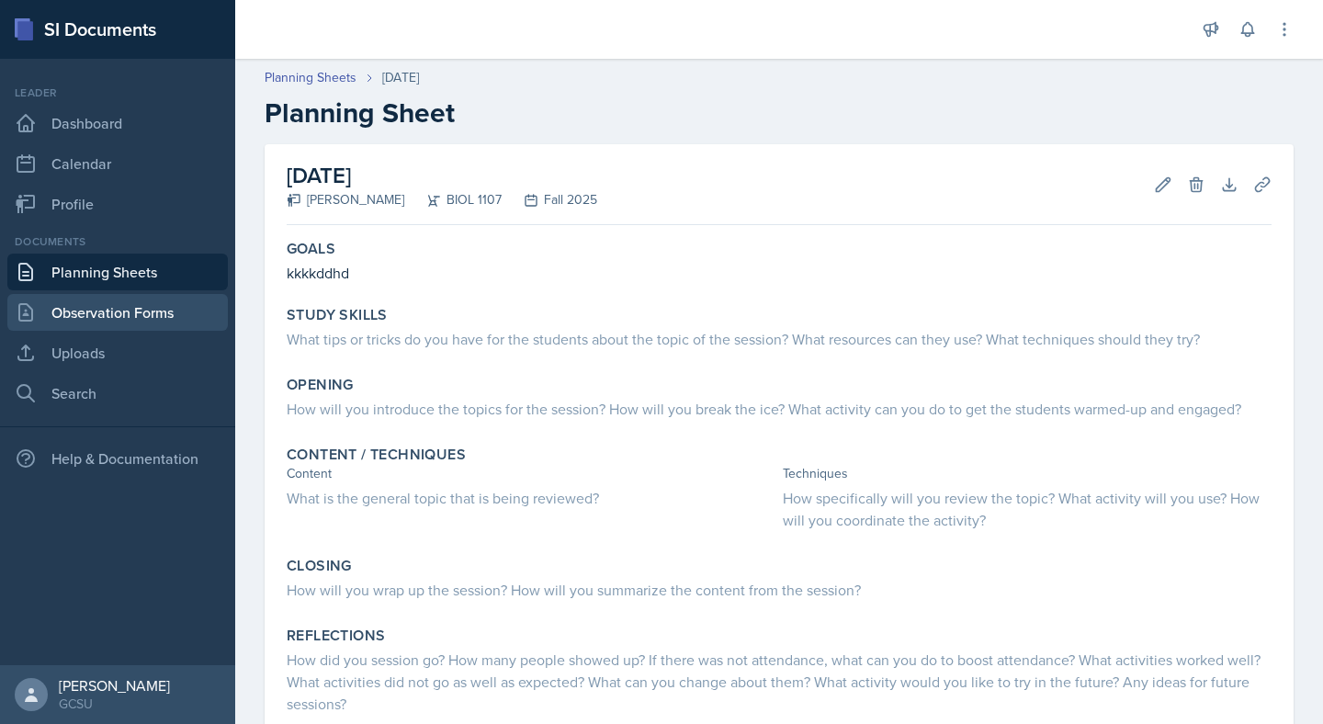
click at [142, 317] on link "Observation Forms" at bounding box center [117, 312] width 220 height 37
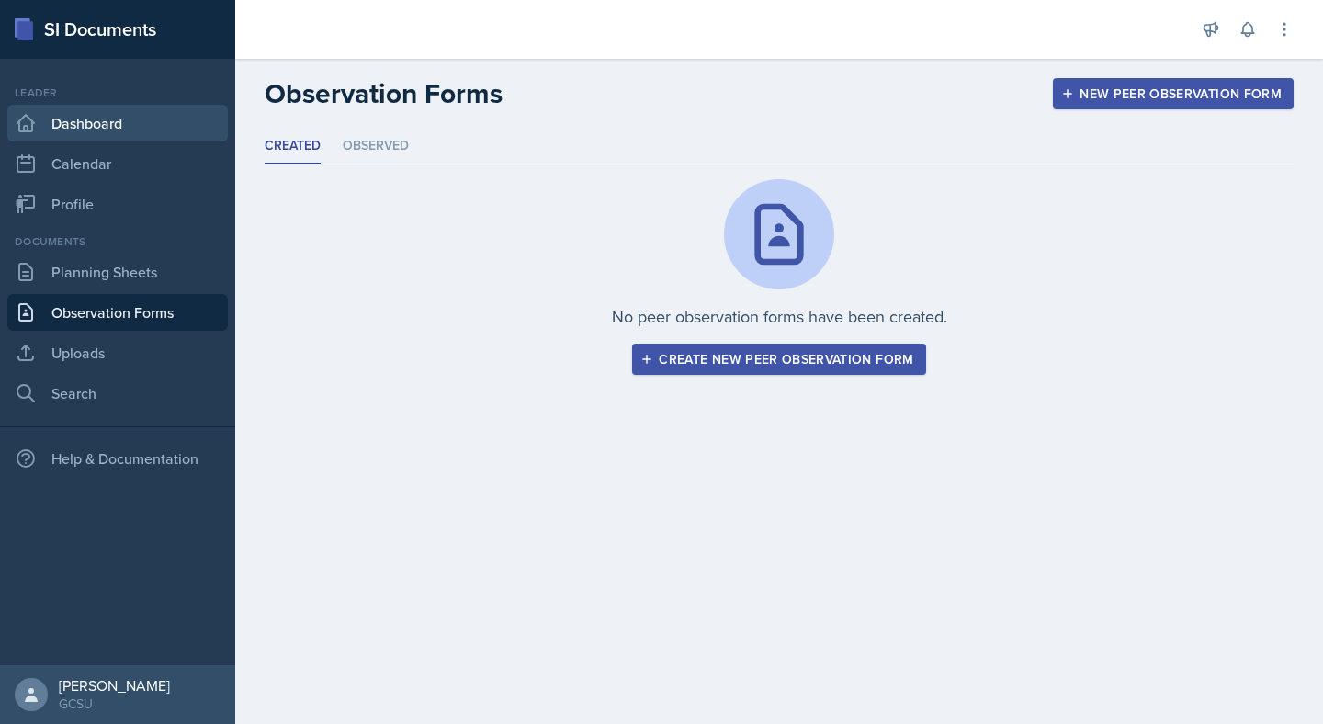
click at [118, 120] on link "Dashboard" at bounding box center [117, 123] width 220 height 37
